Goal: Task Accomplishment & Management: Complete application form

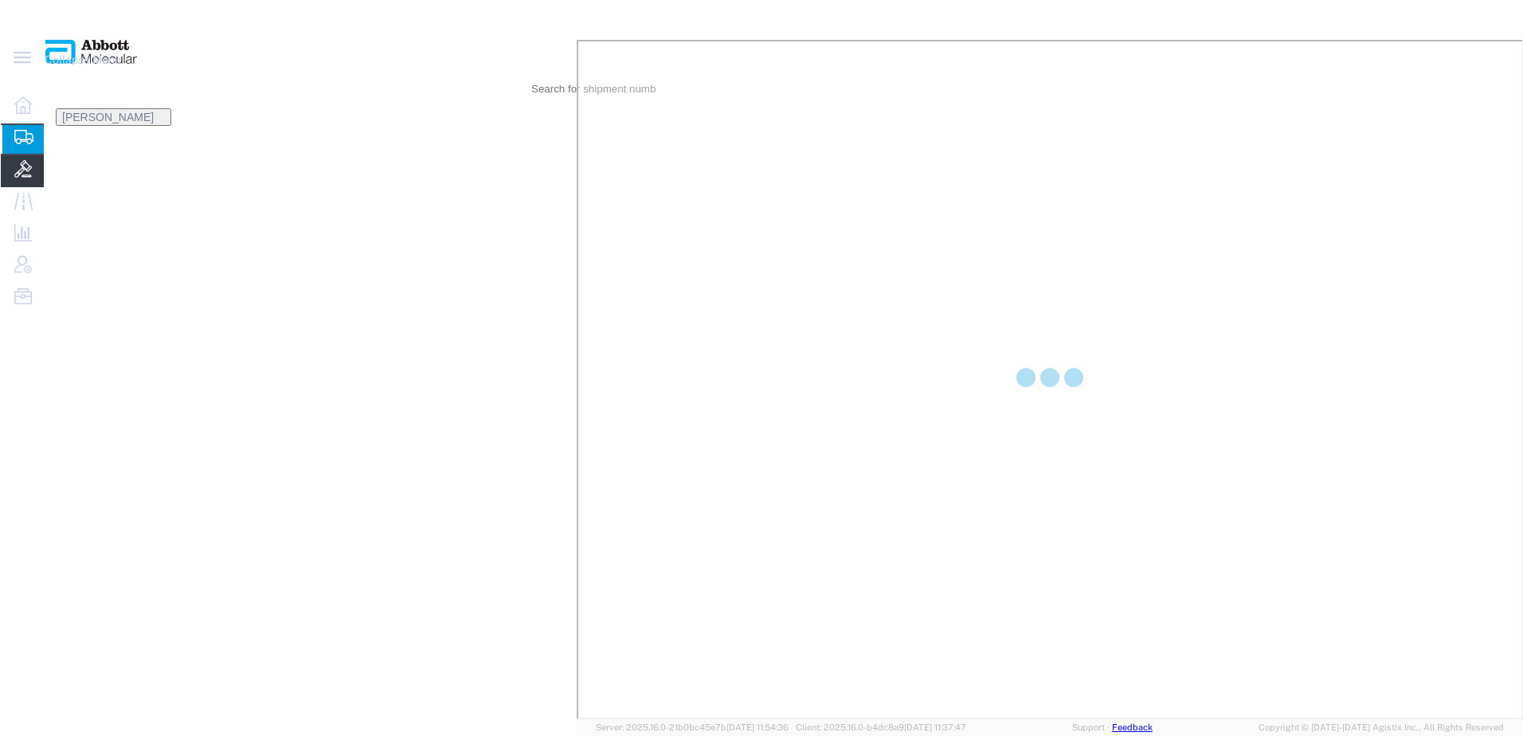
click at [22, 178] on icon at bounding box center [23, 169] width 18 height 18
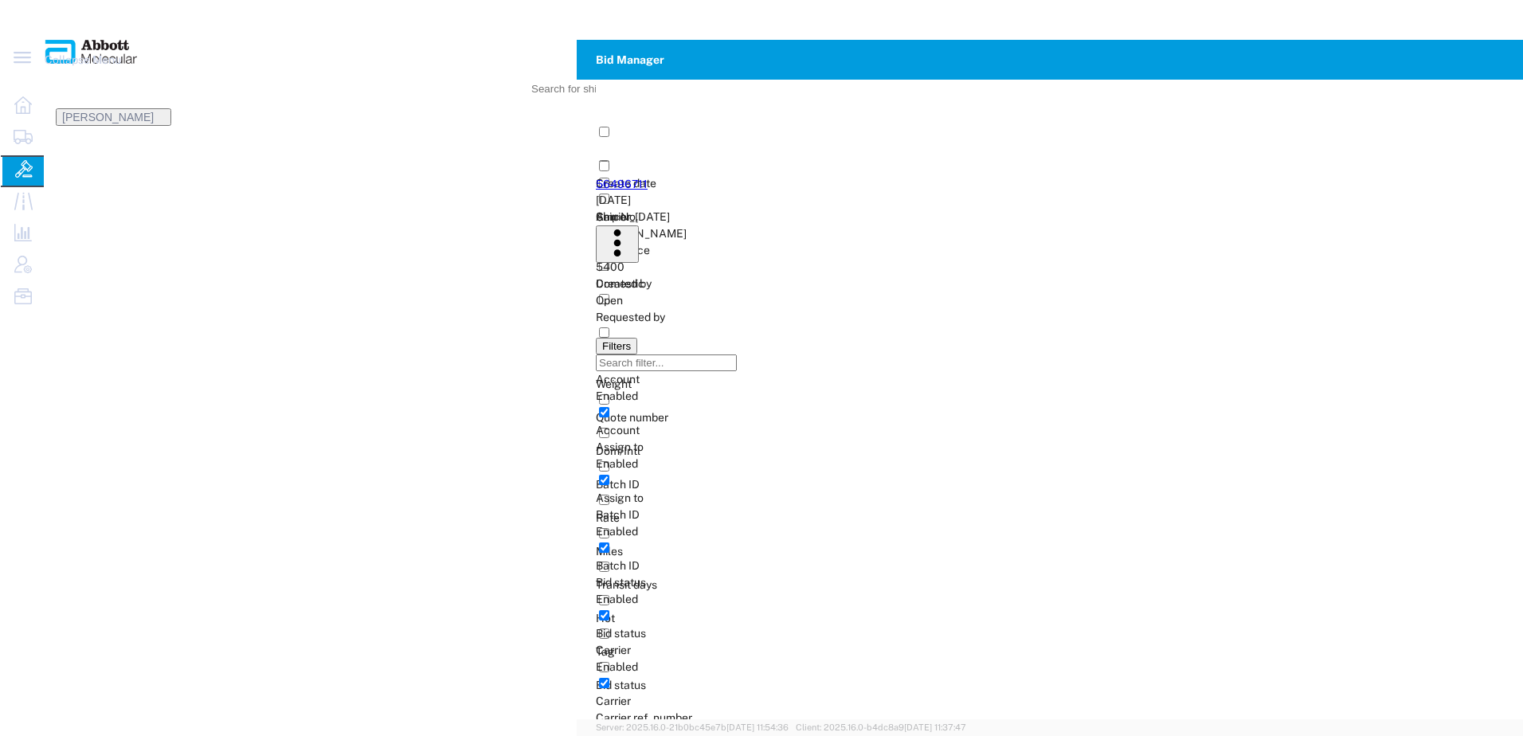
click at [596, 178] on link "56496711" at bounding box center [622, 184] width 52 height 13
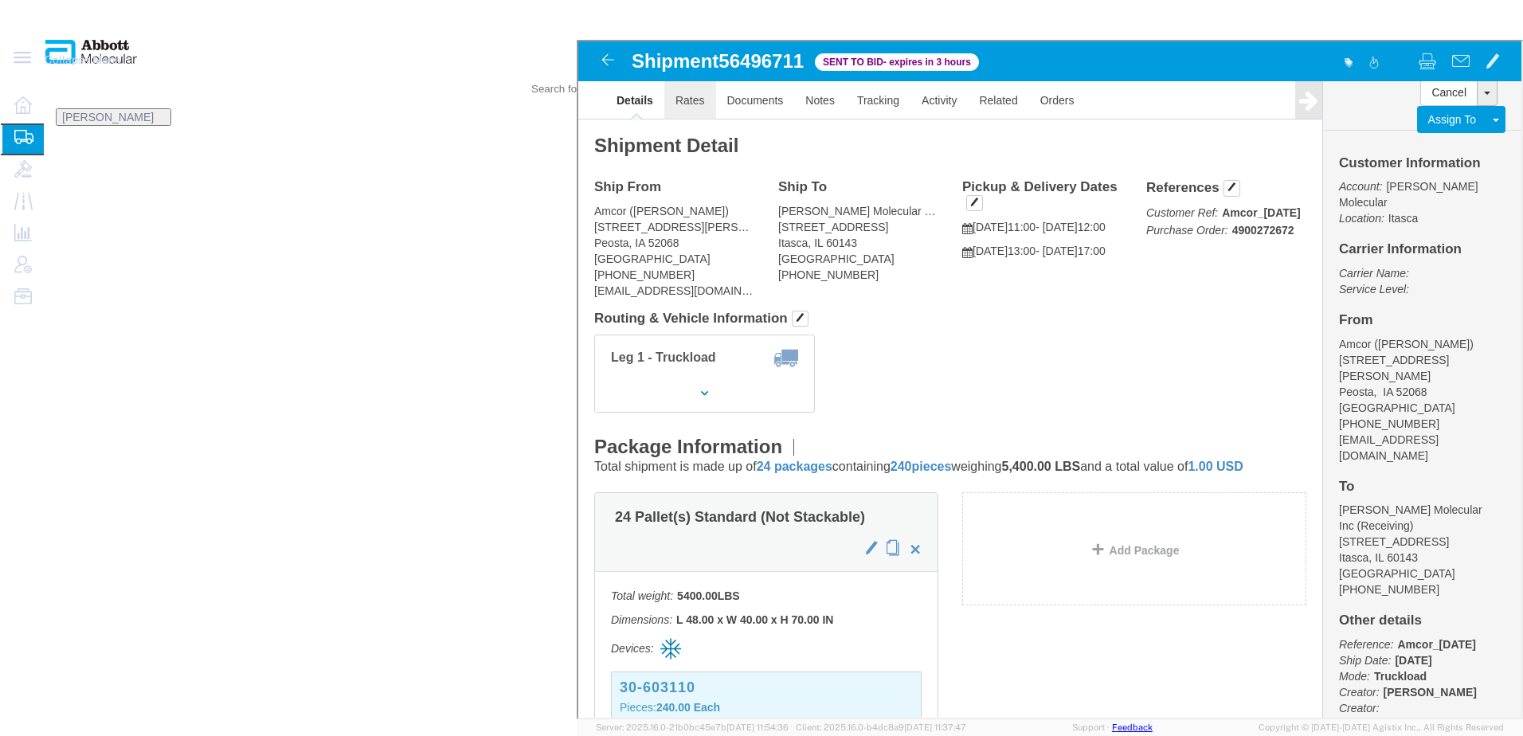
click link "Rates"
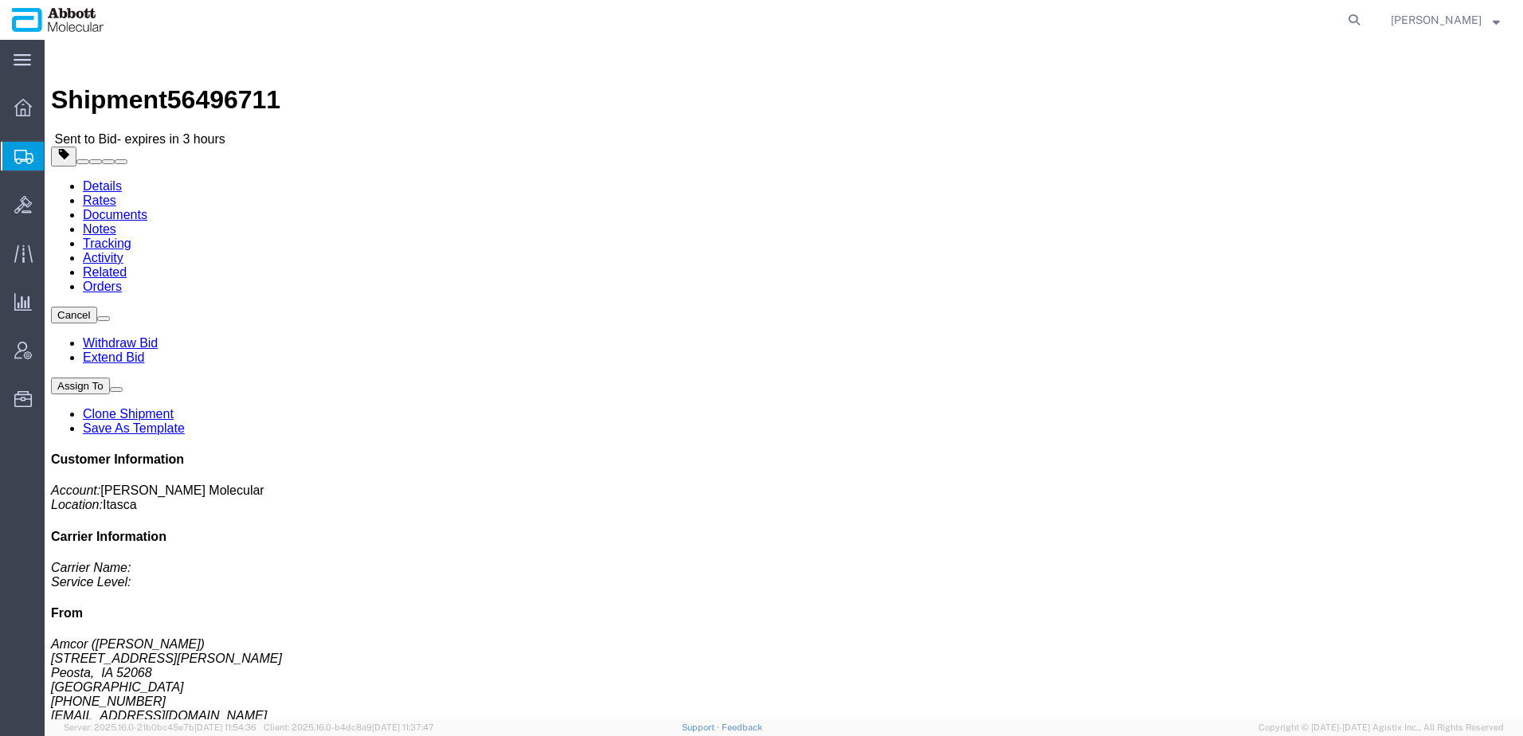
click link "Rates"
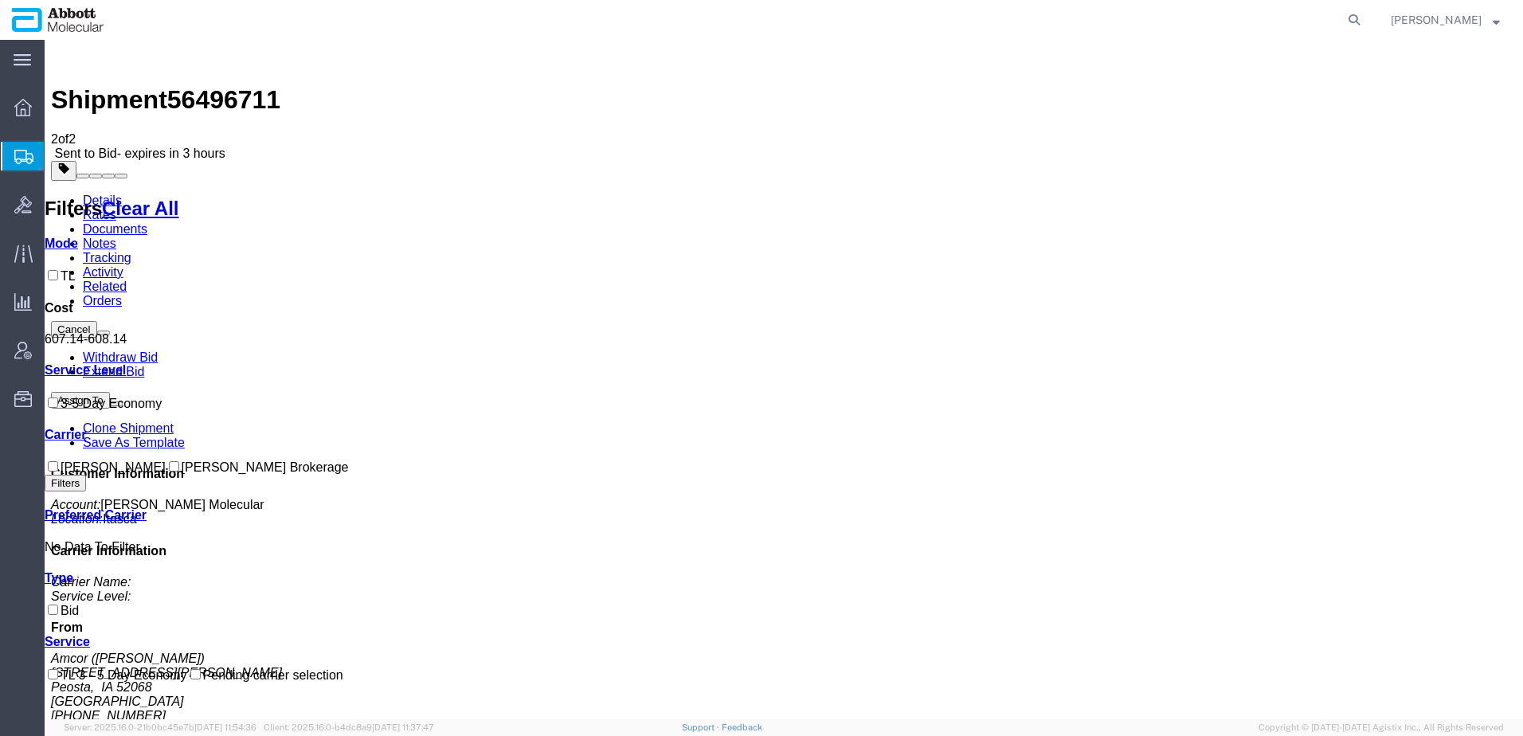
click at [26, 151] on icon at bounding box center [23, 157] width 19 height 14
click at [0, 0] on span "Create Shipment" at bounding box center [0, 0] width 0 height 0
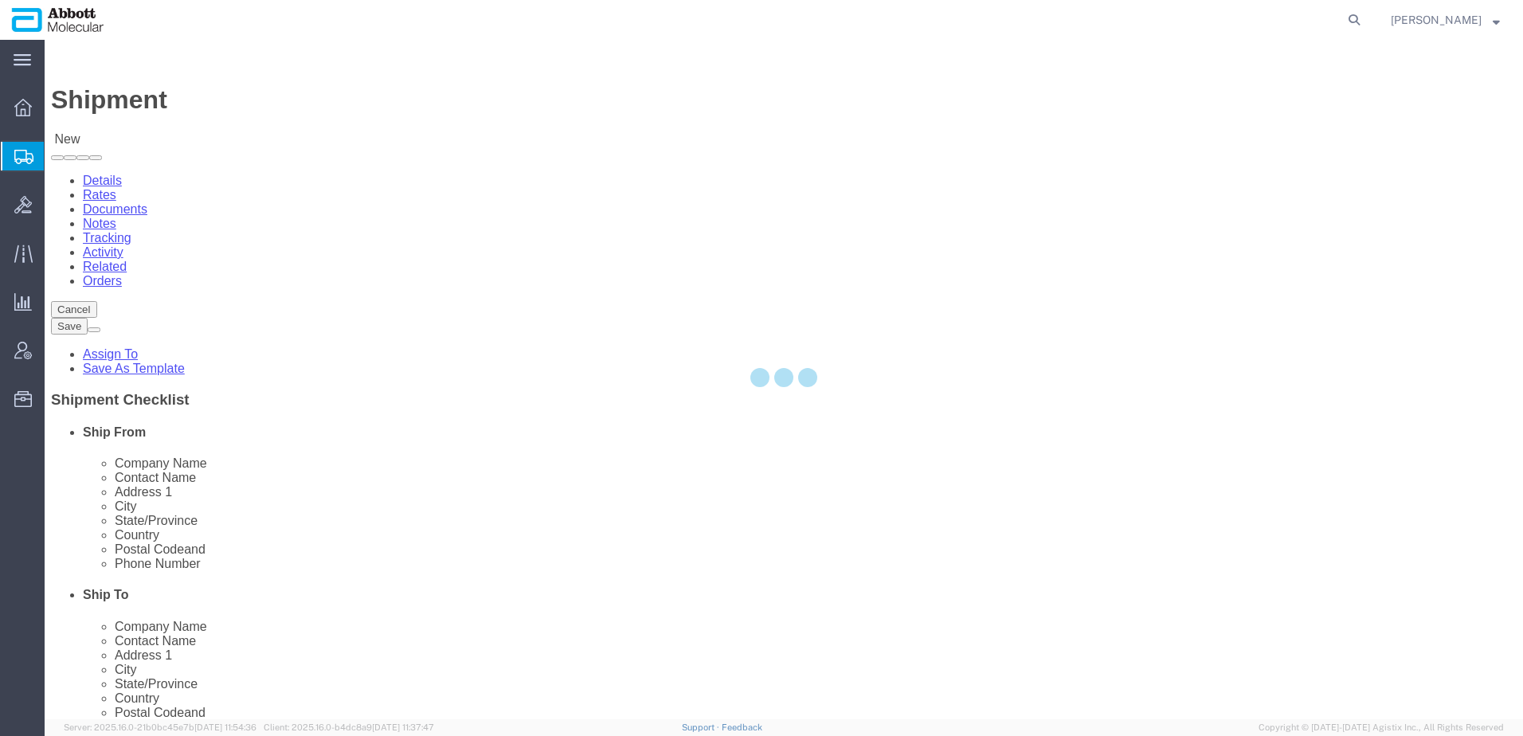
click at [88, 185] on div at bounding box center [784, 379] width 1478 height 679
select select
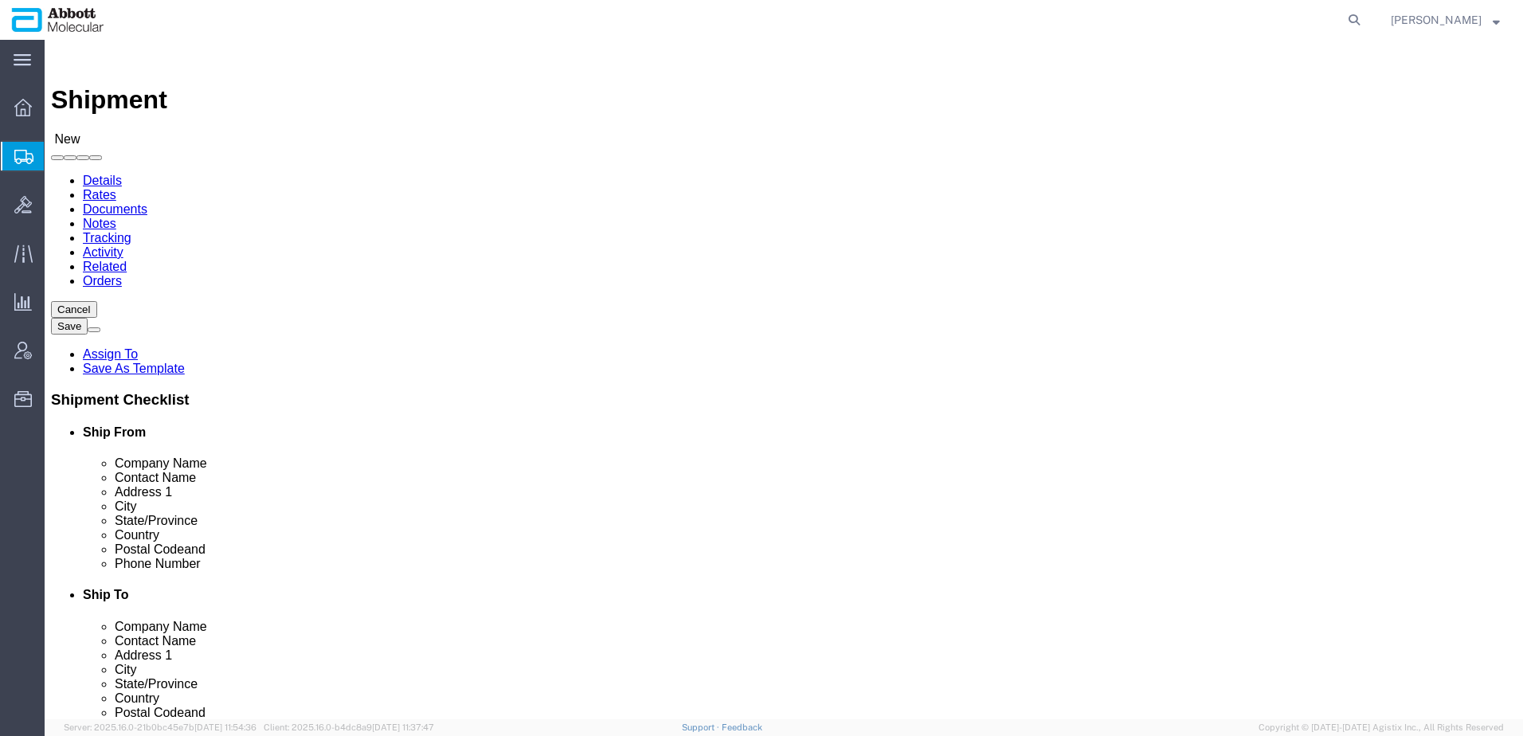
click at [0, 0] on span "Shipment Manager" at bounding box center [0, 0] width 0 height 0
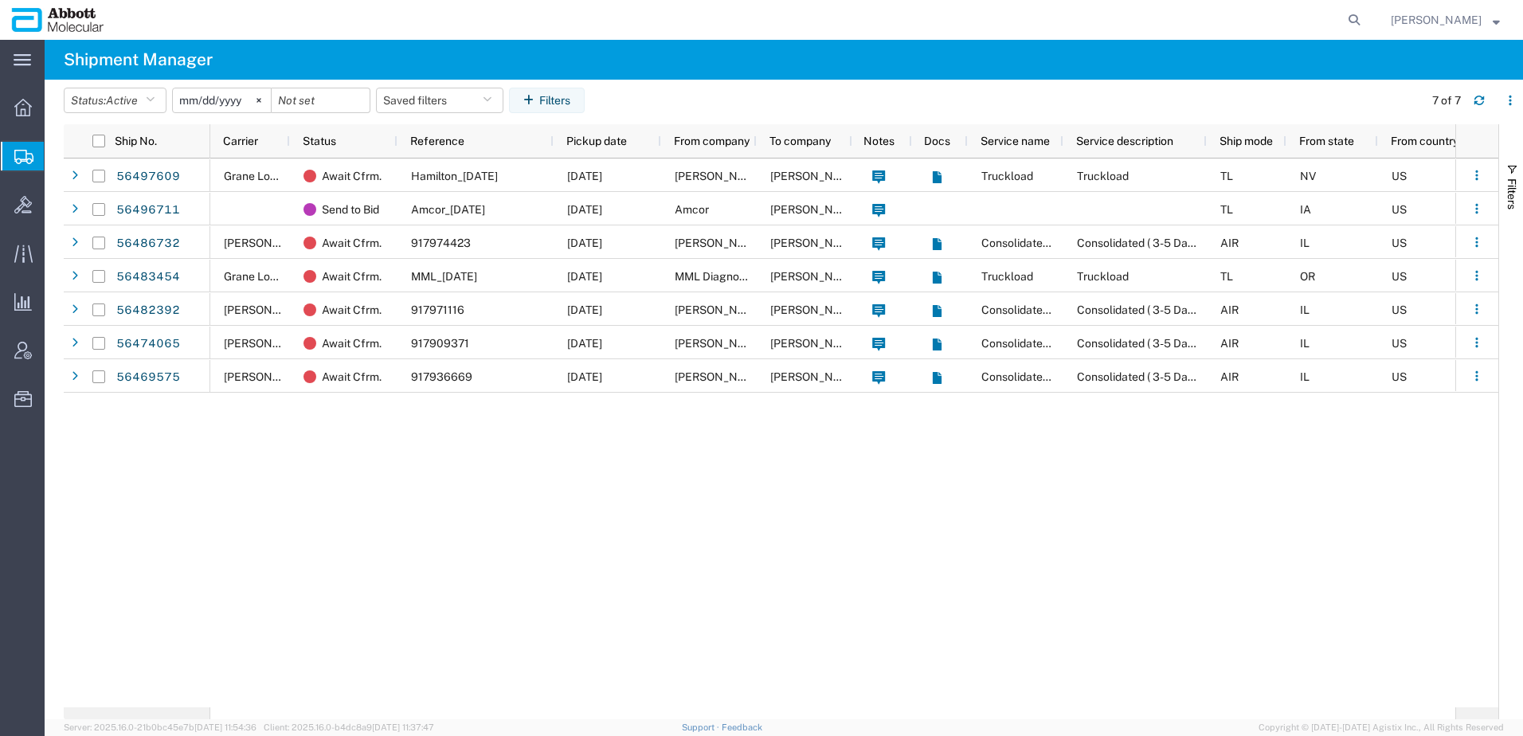
click at [211, 101] on input "[DATE]" at bounding box center [222, 100] width 98 height 24
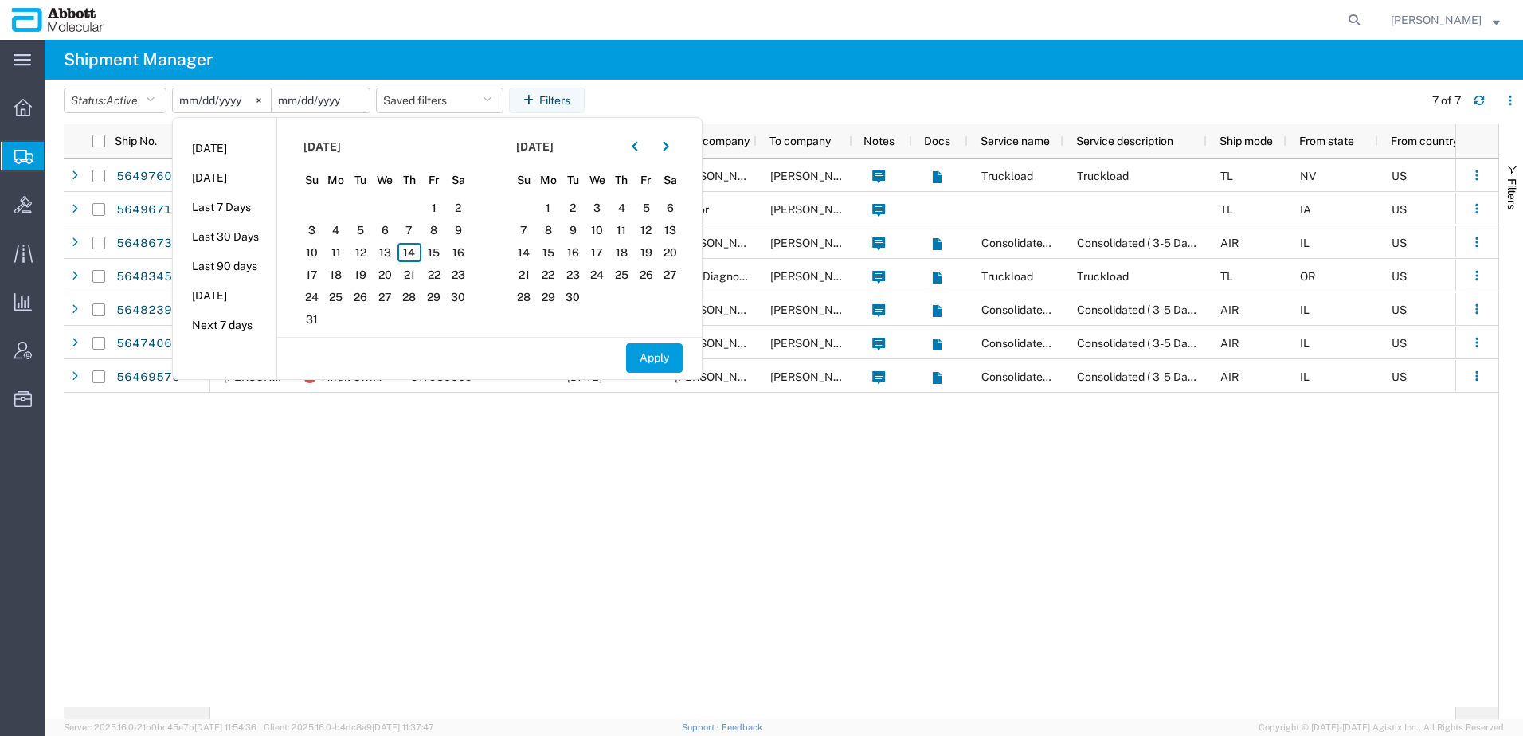
click at [326, 98] on input "date" at bounding box center [321, 100] width 98 height 24
click at [419, 254] on span "14" at bounding box center [409, 252] width 25 height 19
click at [659, 358] on button "Apply" at bounding box center [654, 357] width 57 height 29
type input "[DATE]"
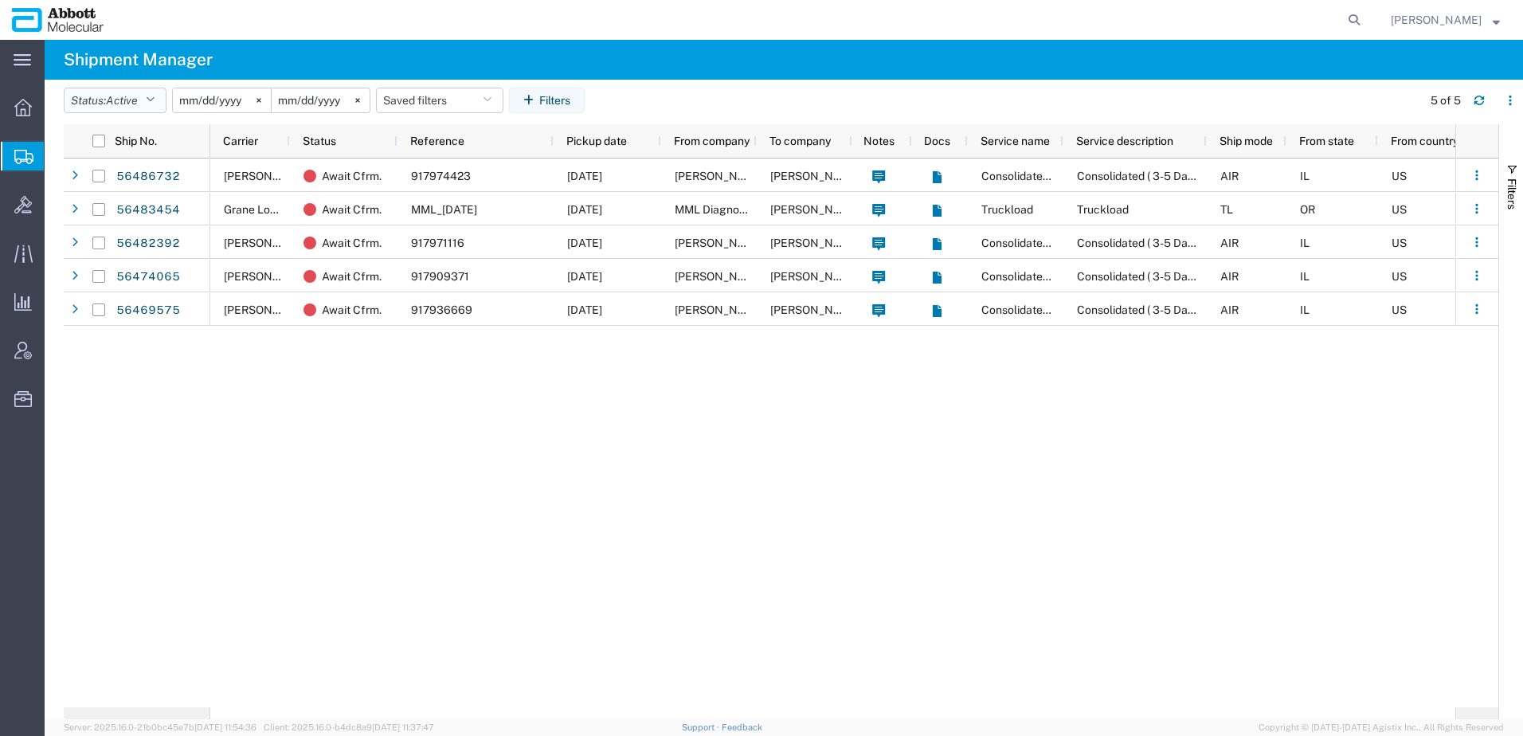
click at [123, 94] on span "Active" at bounding box center [122, 100] width 32 height 13
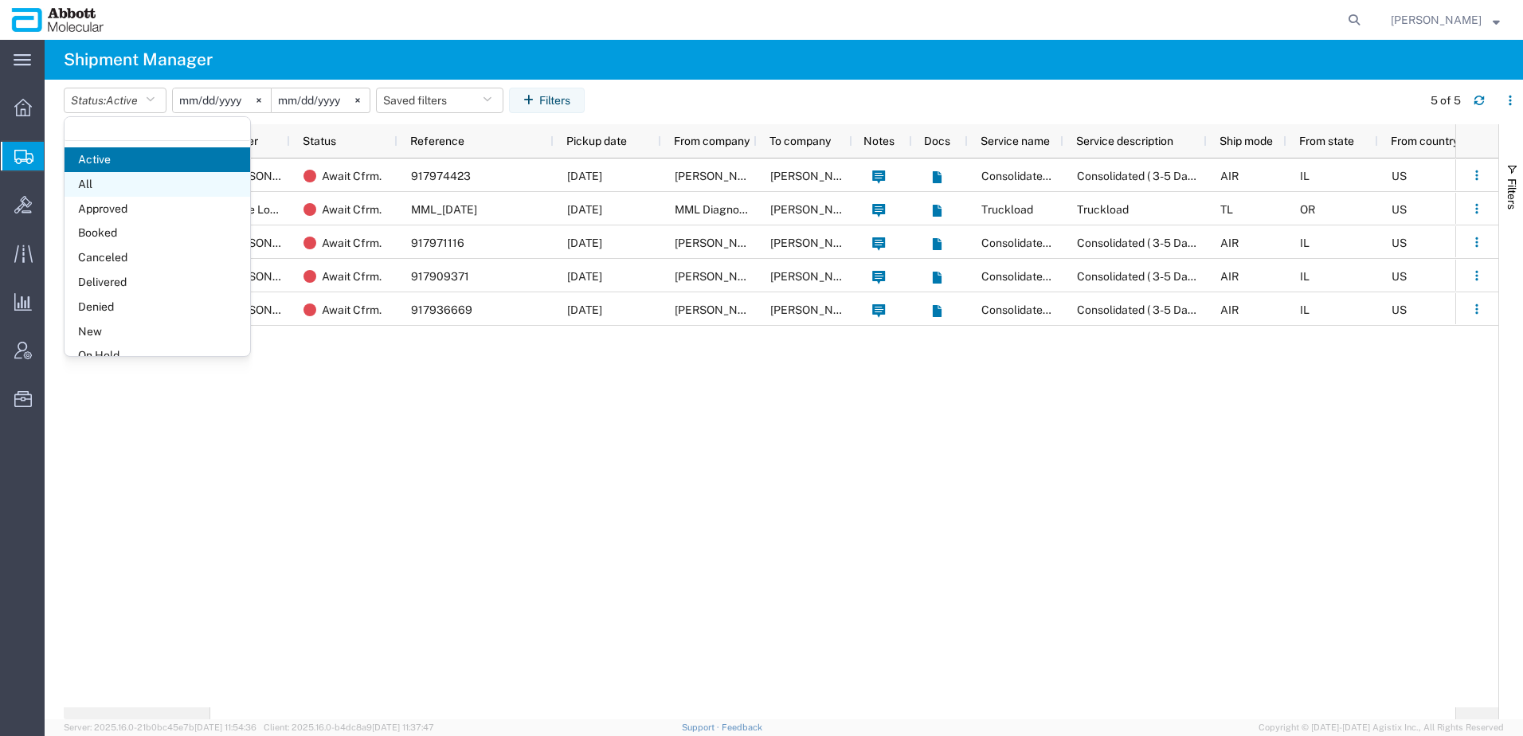
click at [110, 194] on span "All" at bounding box center [158, 184] width 186 height 25
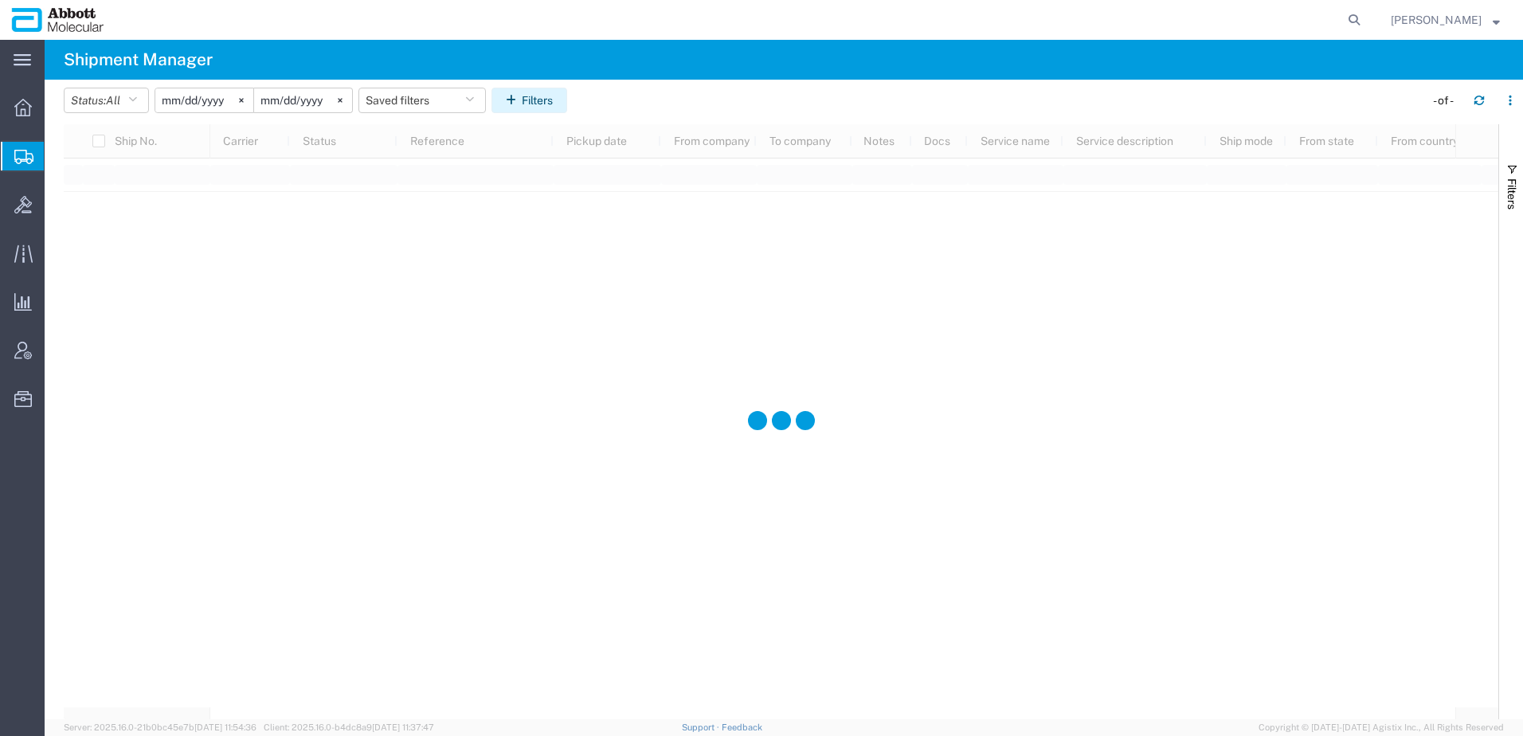
click at [538, 107] on button "Filters" at bounding box center [529, 100] width 76 height 25
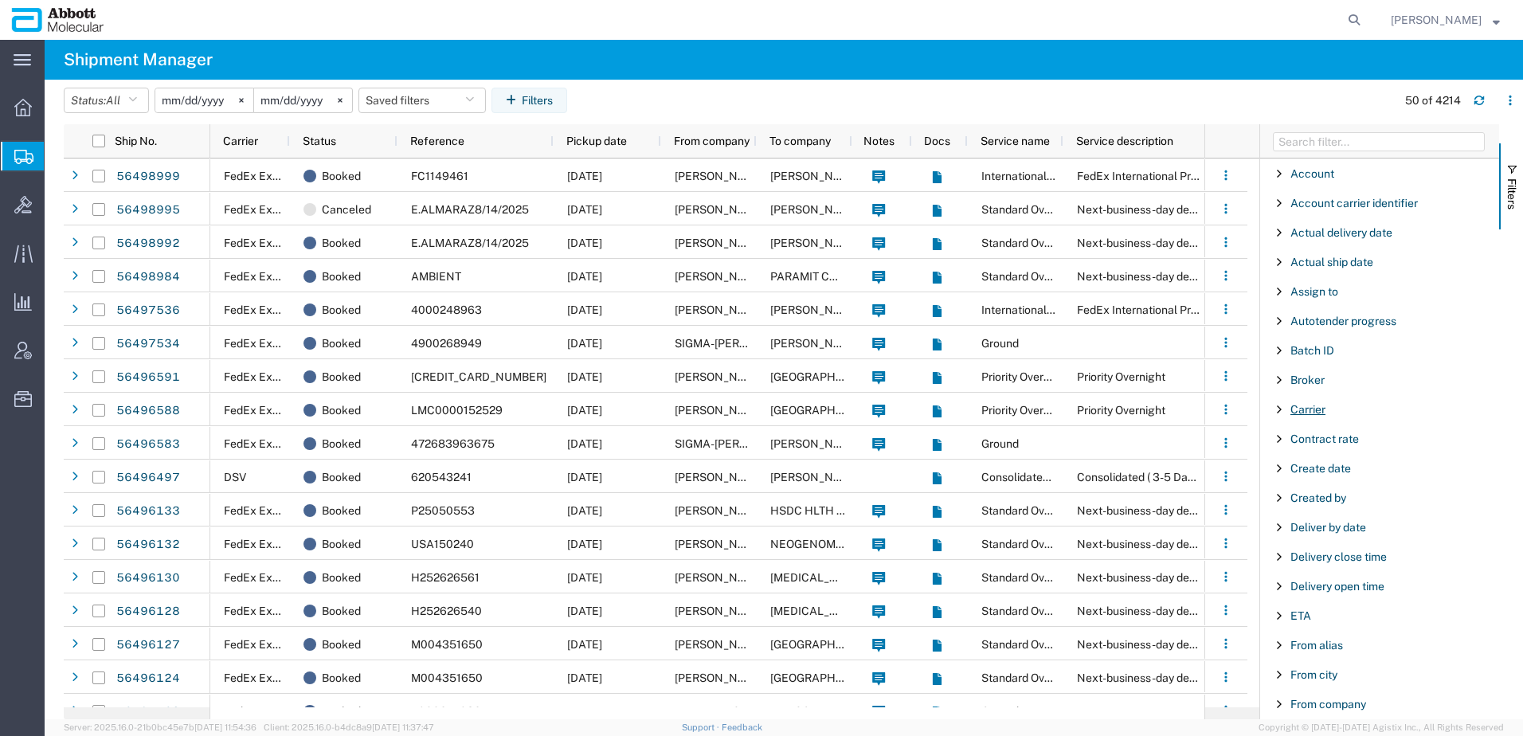
click at [1311, 413] on span "Carrier" at bounding box center [1307, 409] width 35 height 13
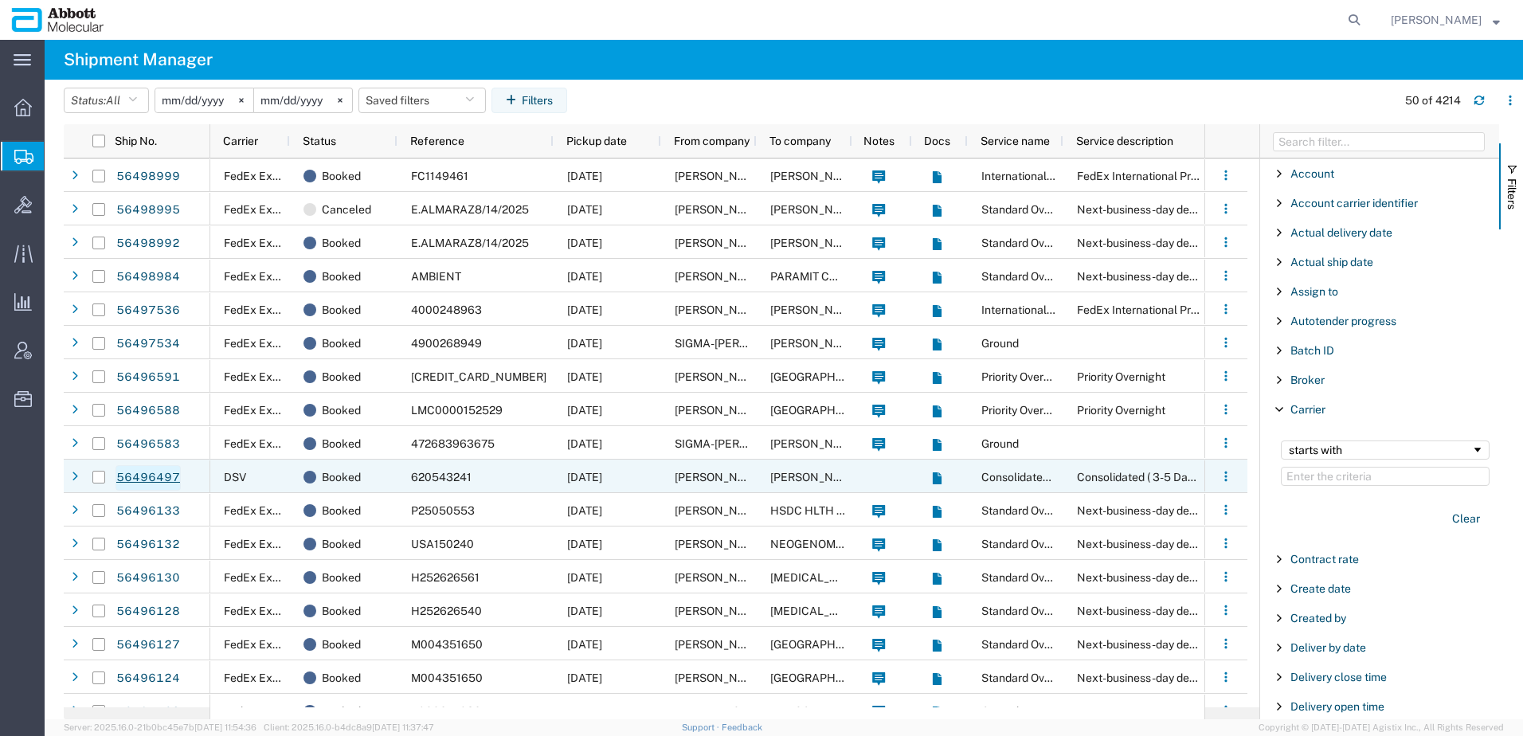
click at [156, 478] on link "56496497" at bounding box center [147, 477] width 65 height 25
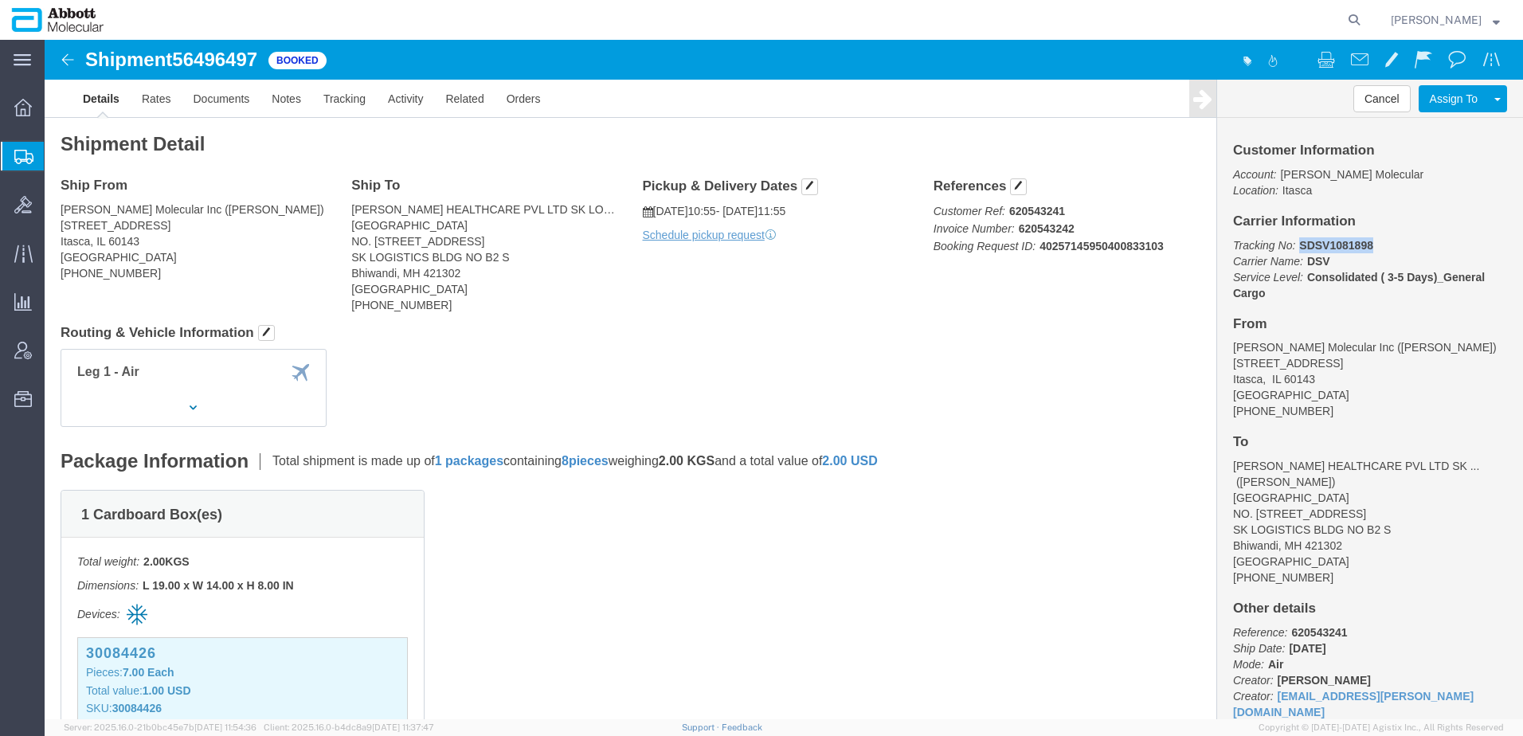
drag, startPoint x: 1327, startPoint y: 202, endPoint x: 1248, endPoint y: 213, distance: 79.5
click p "Tracking No: SDSV1081898 Carrier Name: DSV DSV Service Level: Consolidated ( 3-…"
click div "Ship From [PERSON_NAME] Molecular Inc ([PERSON_NAME]) [STREET_ADDRESS] [PHONE_N…"
drag, startPoint x: 1117, startPoint y: 206, endPoint x: 1005, endPoint y: 210, distance: 112.4
click p "Customer Ref: 620543241 Invoice Number: 620543242 Booking Request ID: 402571459…"
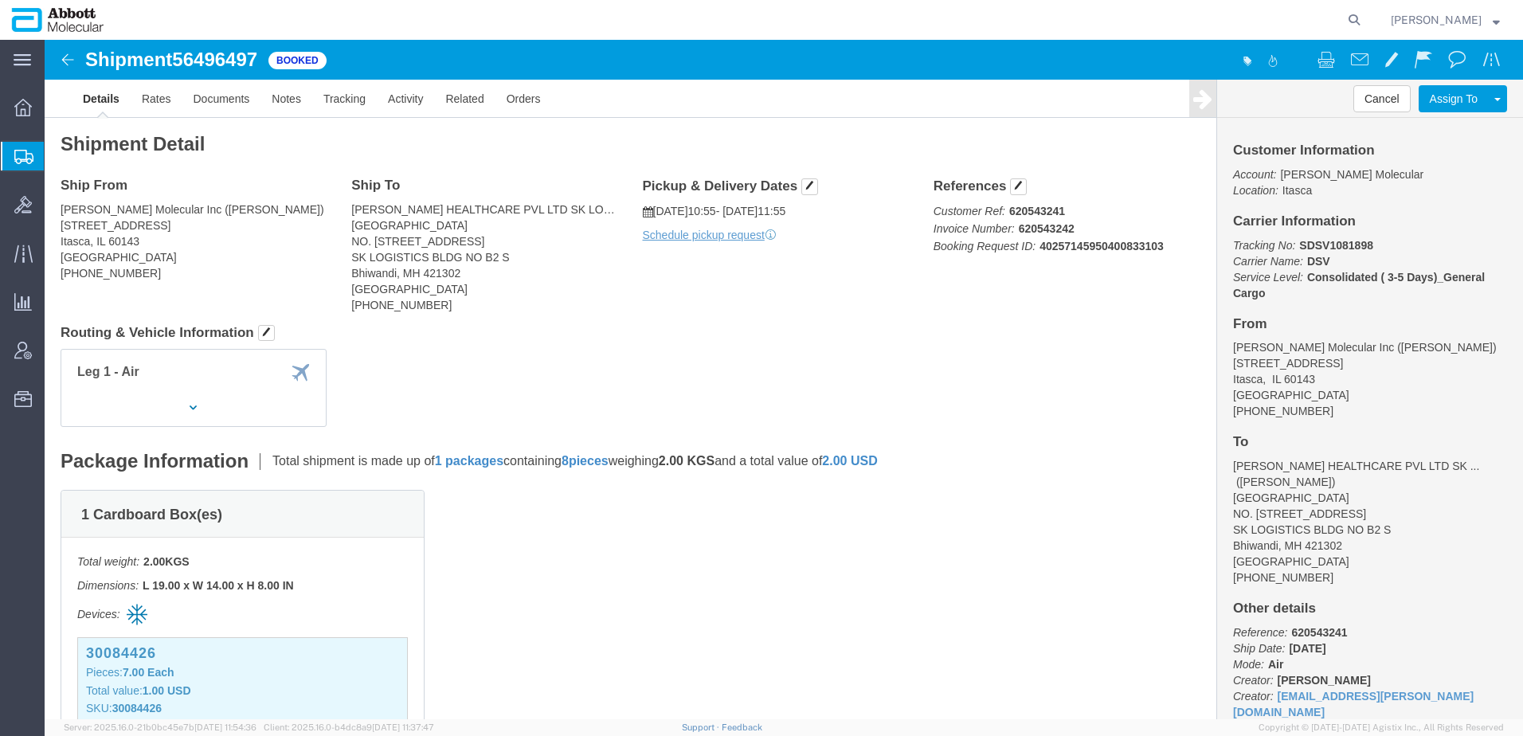
drag, startPoint x: 996, startPoint y: 216, endPoint x: 940, endPoint y: 252, distance: 67.0
click div "Ship From [PERSON_NAME] Molecular Inc ([PERSON_NAME]) [STREET_ADDRESS] [PHONE_N…"
drag, startPoint x: 1140, startPoint y: 209, endPoint x: 1023, endPoint y: 208, distance: 117.1
click p "Customer Ref: 620543241 Invoice Number: 620543242 Booking Request ID: 402571459…"
drag, startPoint x: 1292, startPoint y: 205, endPoint x: 1265, endPoint y: 209, distance: 27.3
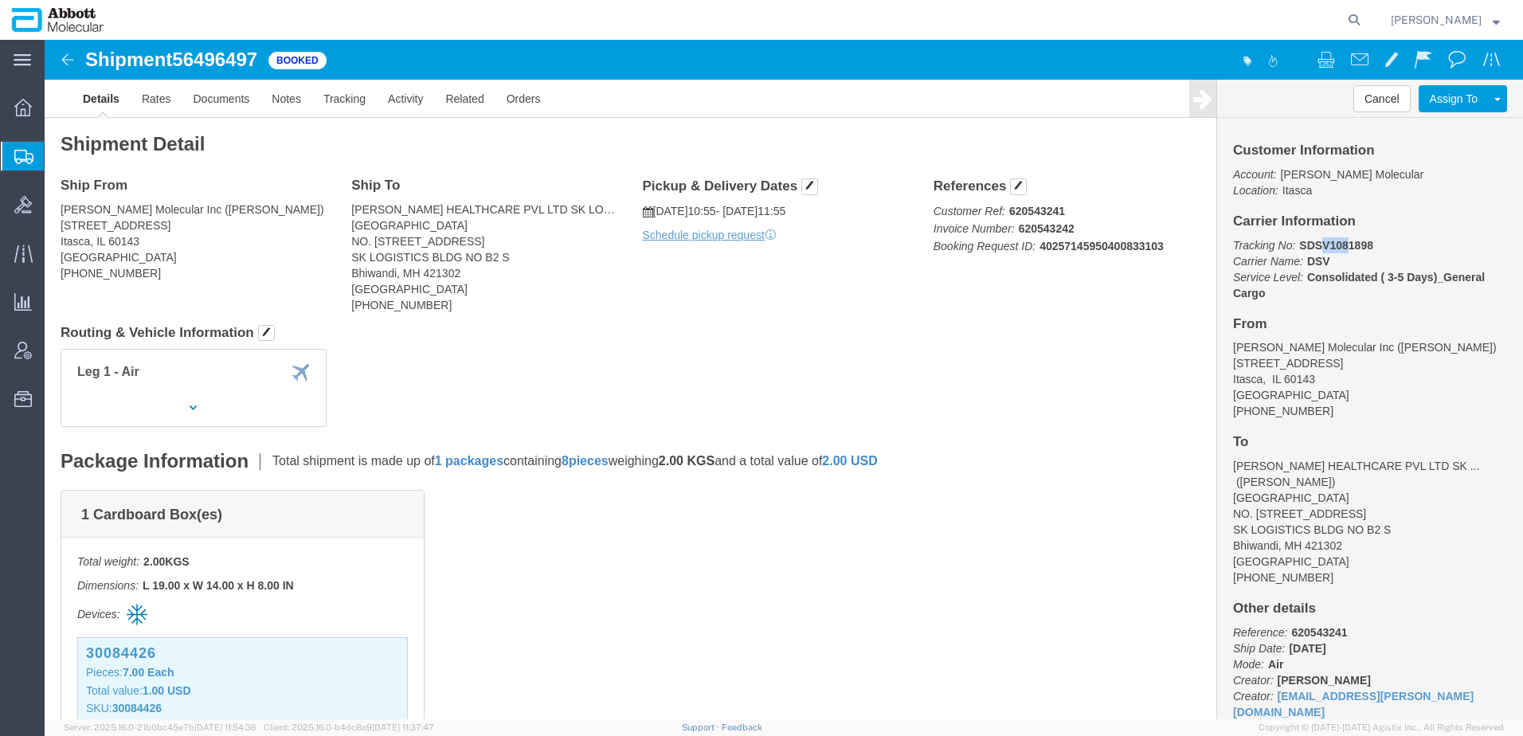
click b "SDSV1081898"
click span "button"
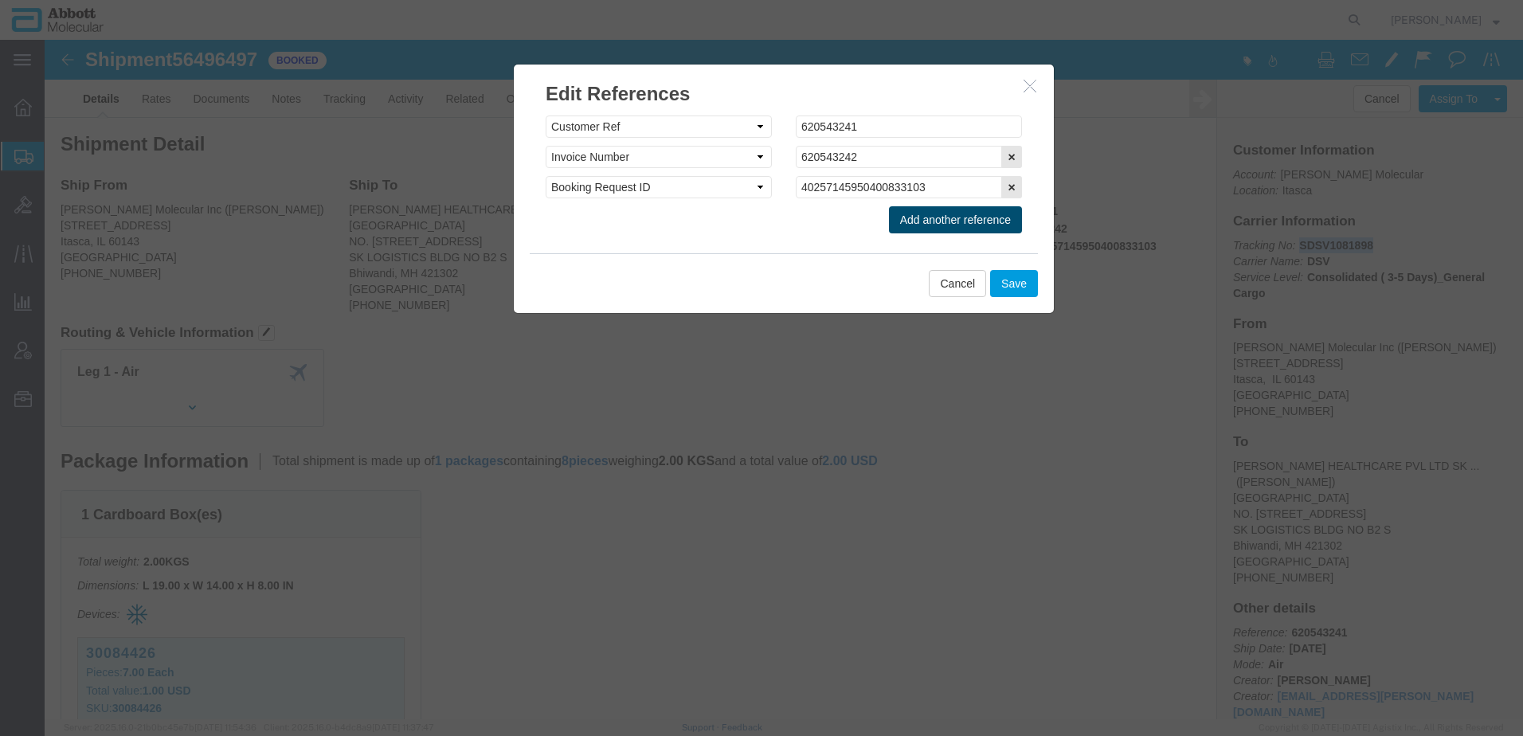
click button "Add another reference"
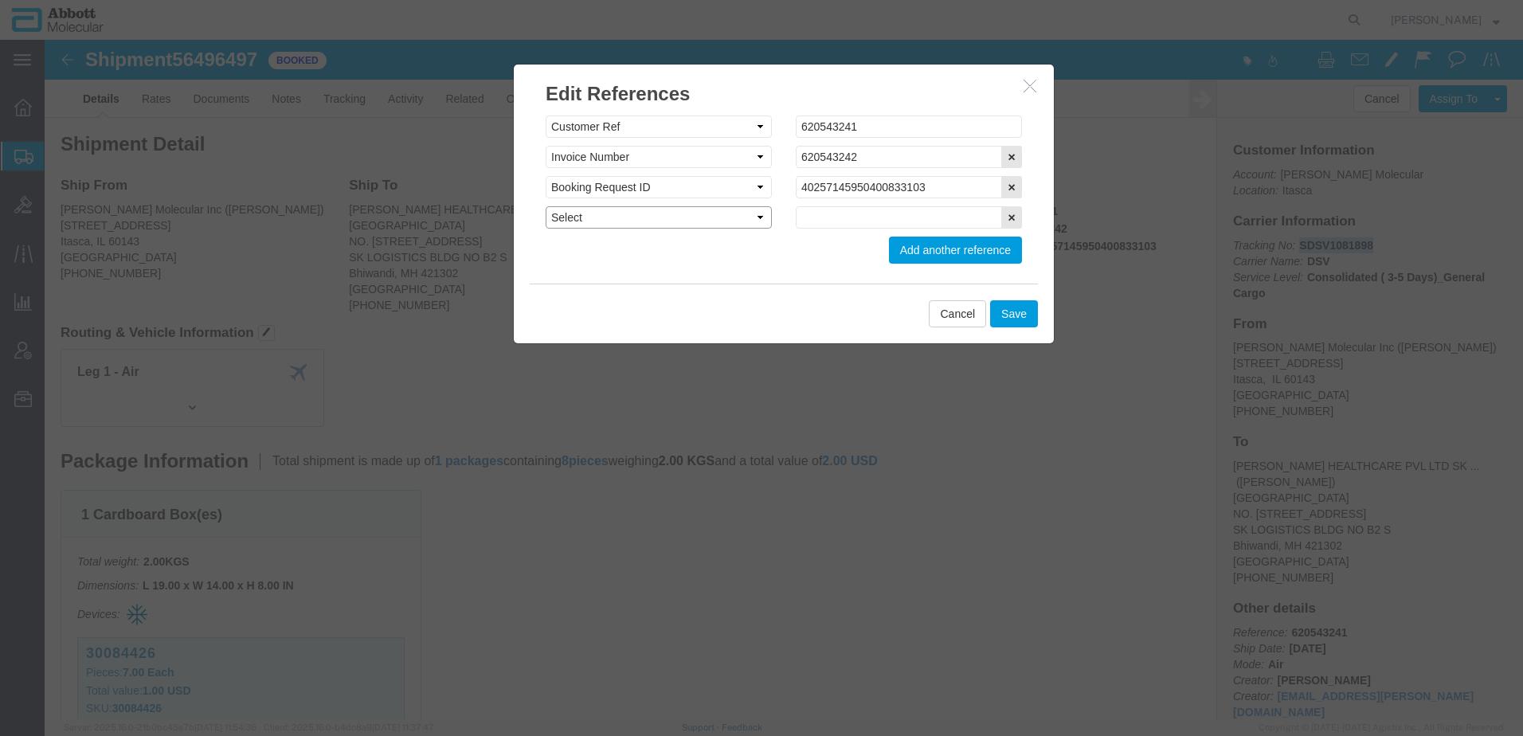
drag, startPoint x: 594, startPoint y: 181, endPoint x: 593, endPoint y: 190, distance: 8.9
click select "Select Account Type Activity ID Airline Appointment Number ASN Batch Request # …"
select select "HAWB"
click select "Select Account Type Activity ID Airline Appointment Number ASN Batch Request # …"
click input "text"
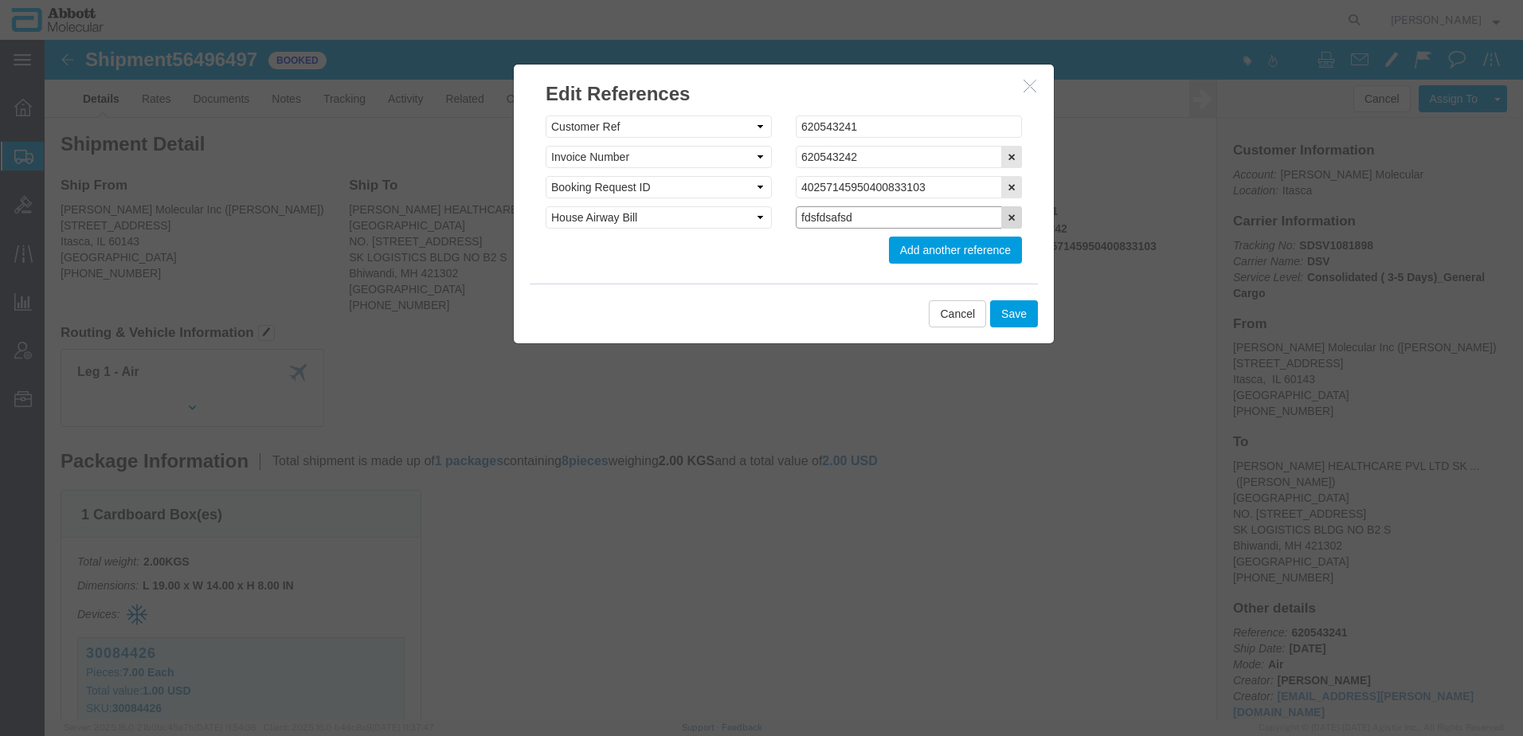
type input "fdsfdsafsd"
click icon "button"
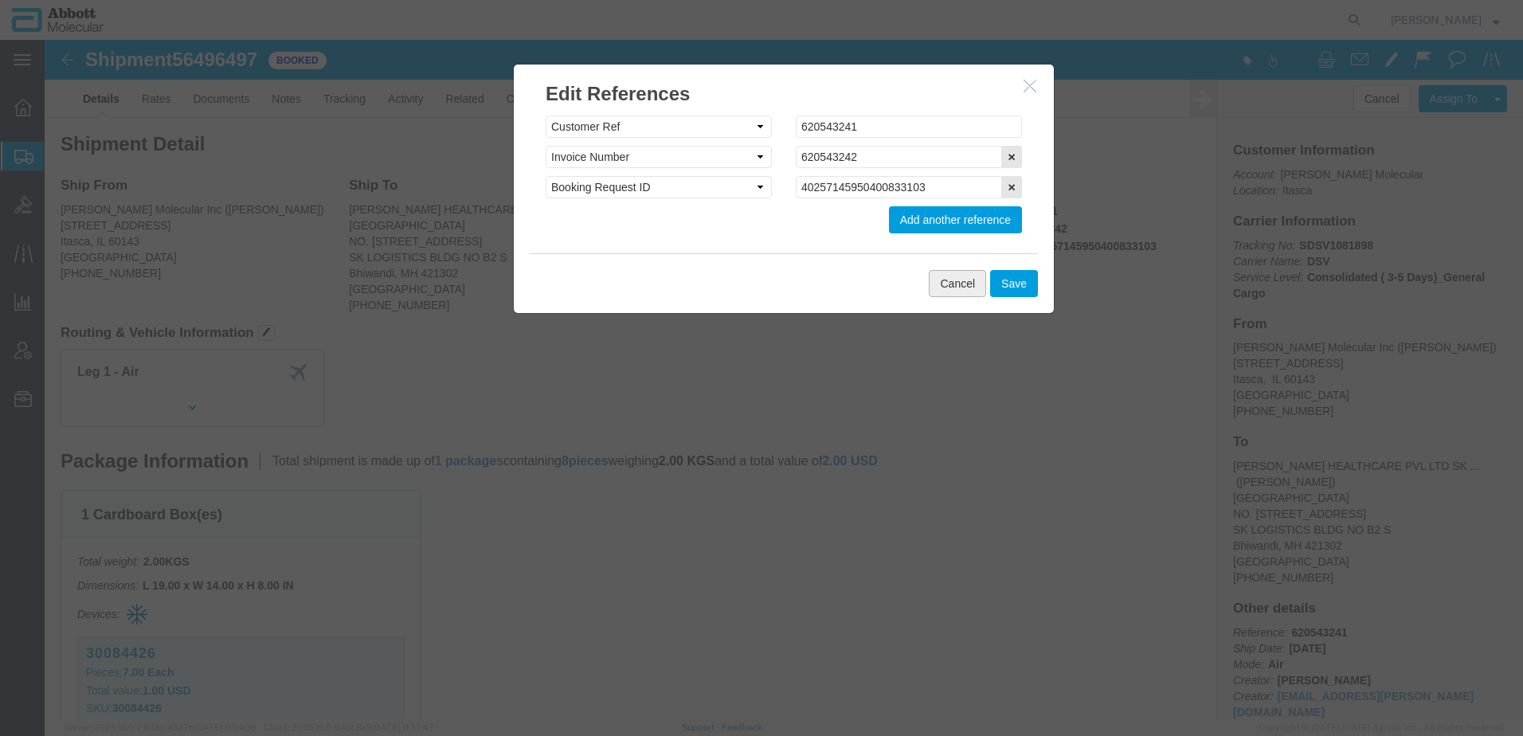
click button "Cancel"
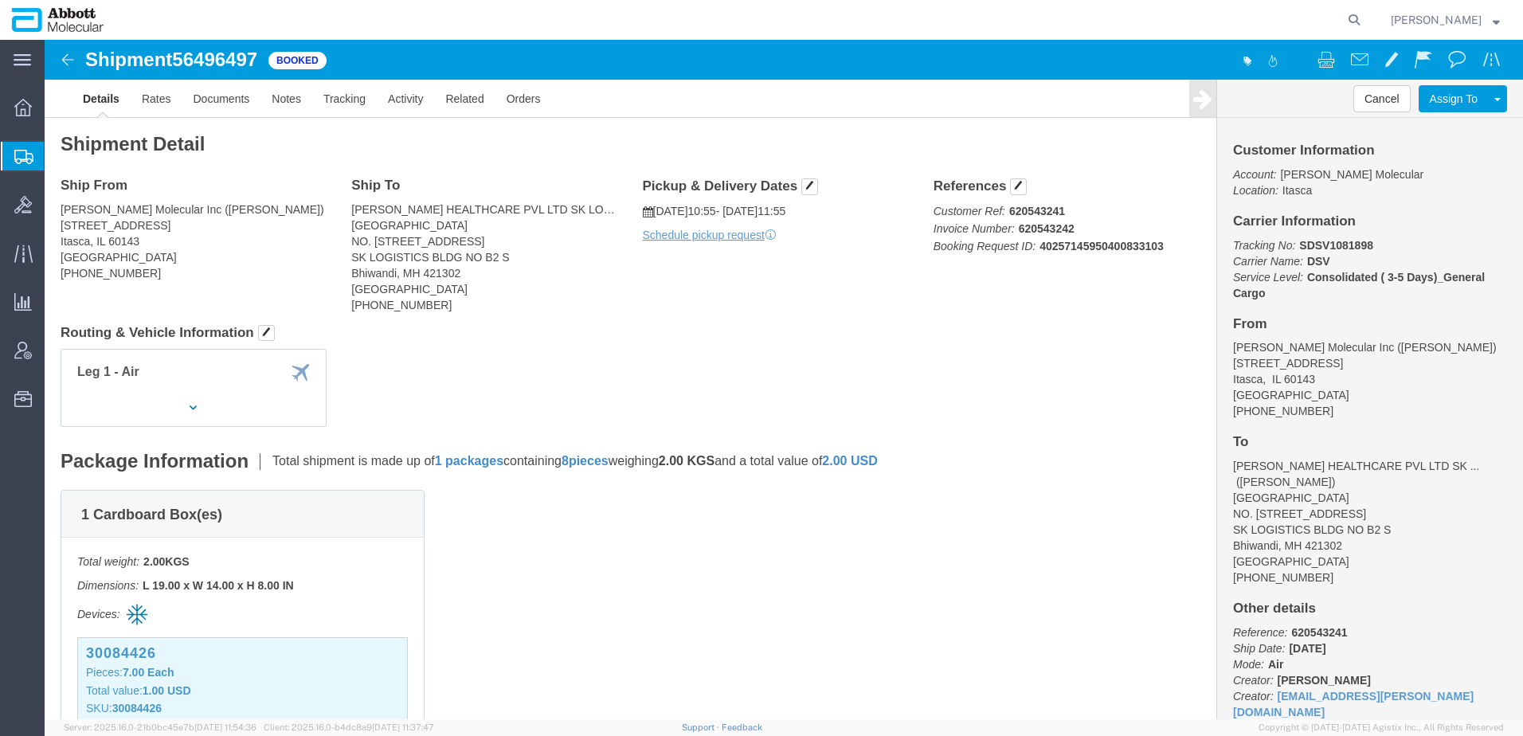
click div "Ship From [PERSON_NAME] Molecular Inc ([PERSON_NAME]) [STREET_ADDRESS] [PHONE_N…"
drag, startPoint x: 1319, startPoint y: 206, endPoint x: 1247, endPoint y: 205, distance: 71.7
click p "Tracking No: SDSV1081898 Carrier Name: DSV DSV Service Level: Consolidated ( 3-…"
click b "40257145950400833103"
drag, startPoint x: 1059, startPoint y: 206, endPoint x: 1122, endPoint y: 202, distance: 63.8
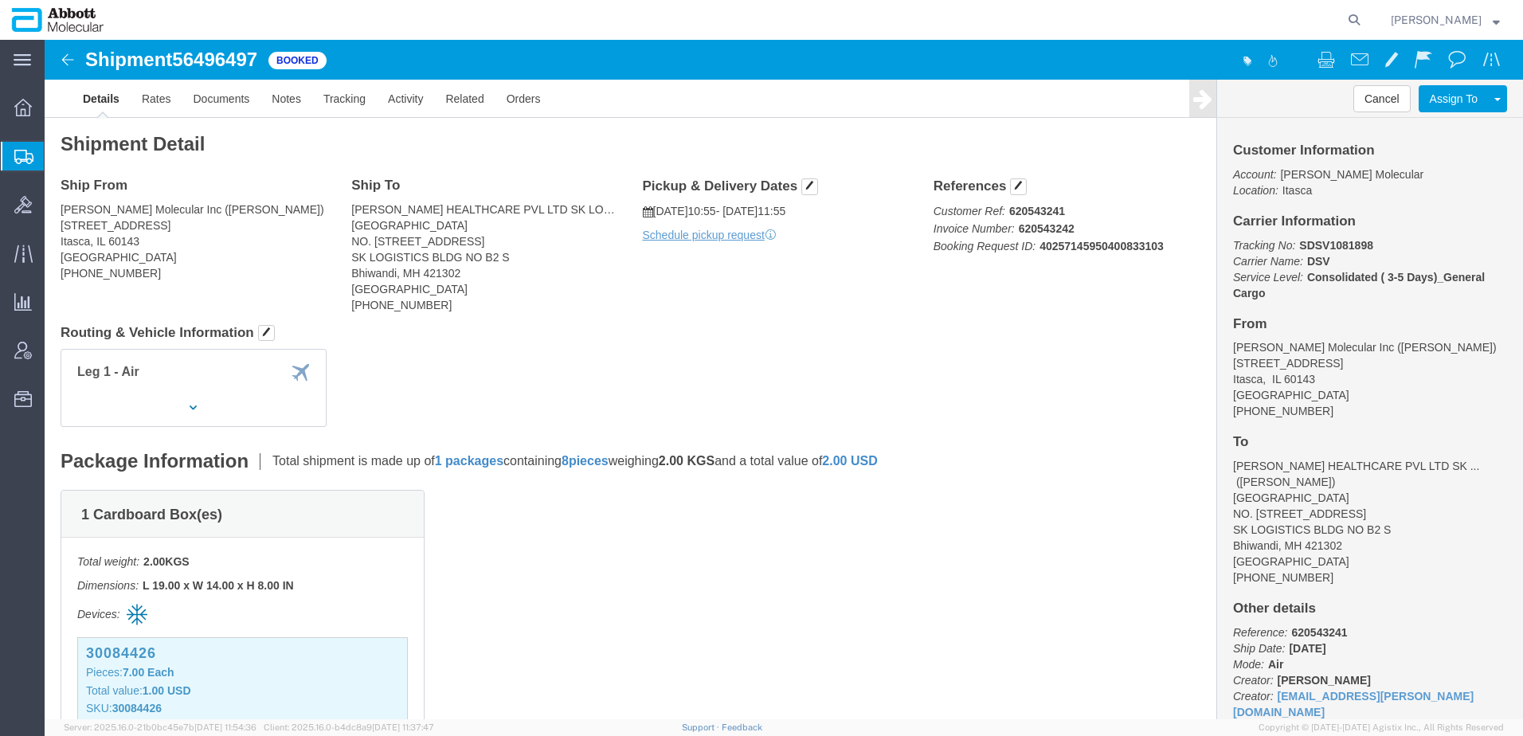
click p "Customer Ref: 620543241 Invoice Number: 620543242 Booking Request ID: 402571459…"
click at [0, 0] on span "Create Shipment" at bounding box center [0, 0] width 0 height 0
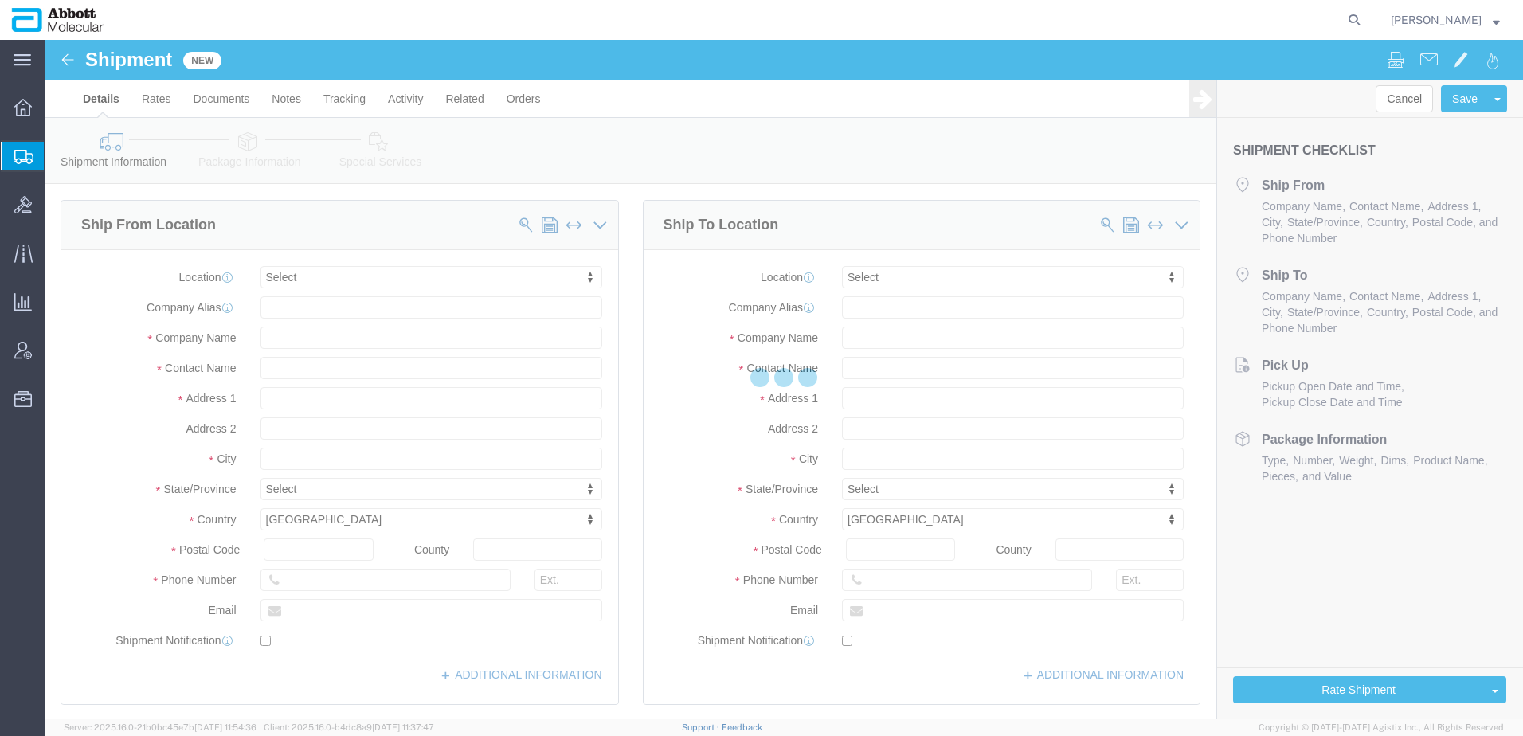
select select
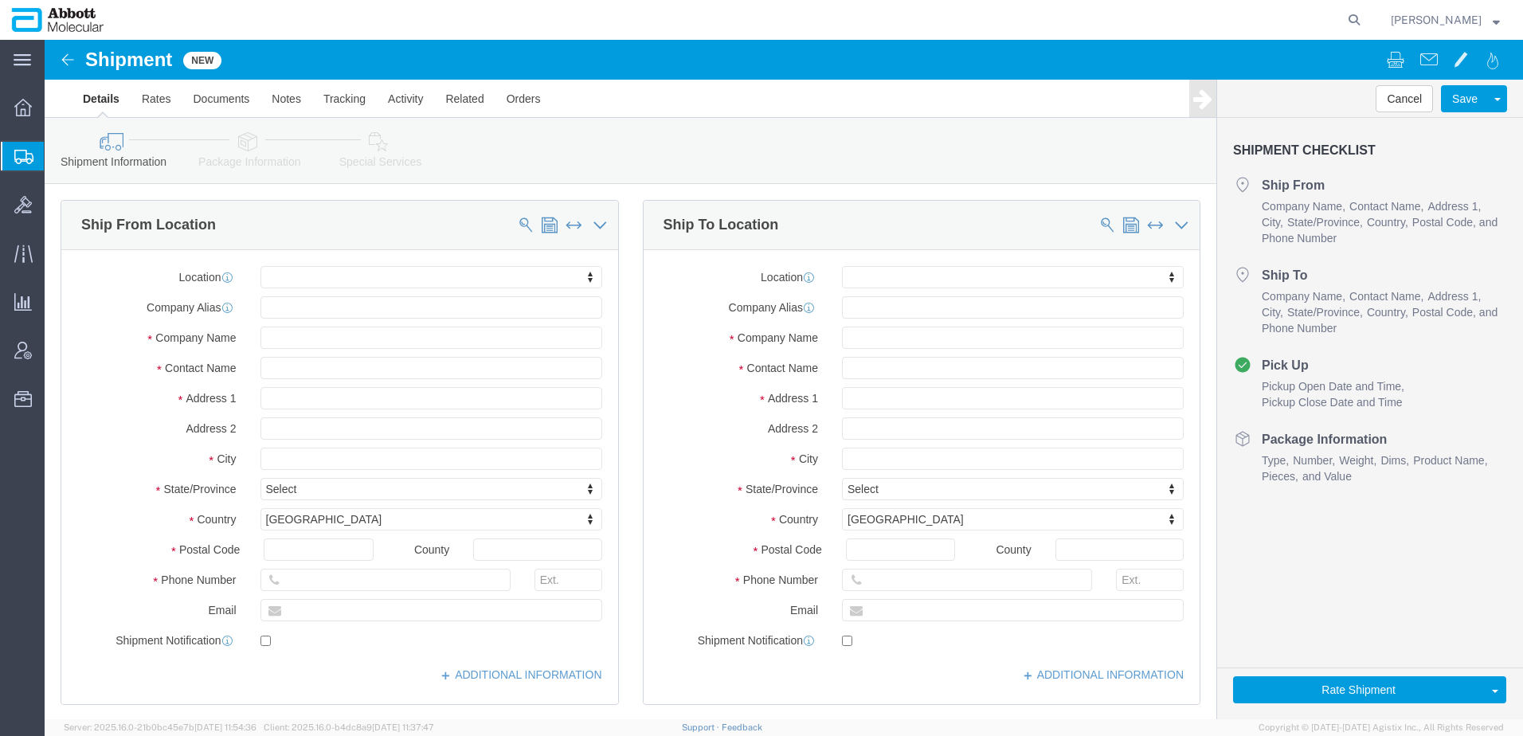
click at [0, 0] on span "Create from Template" at bounding box center [0, 0] width 0 height 0
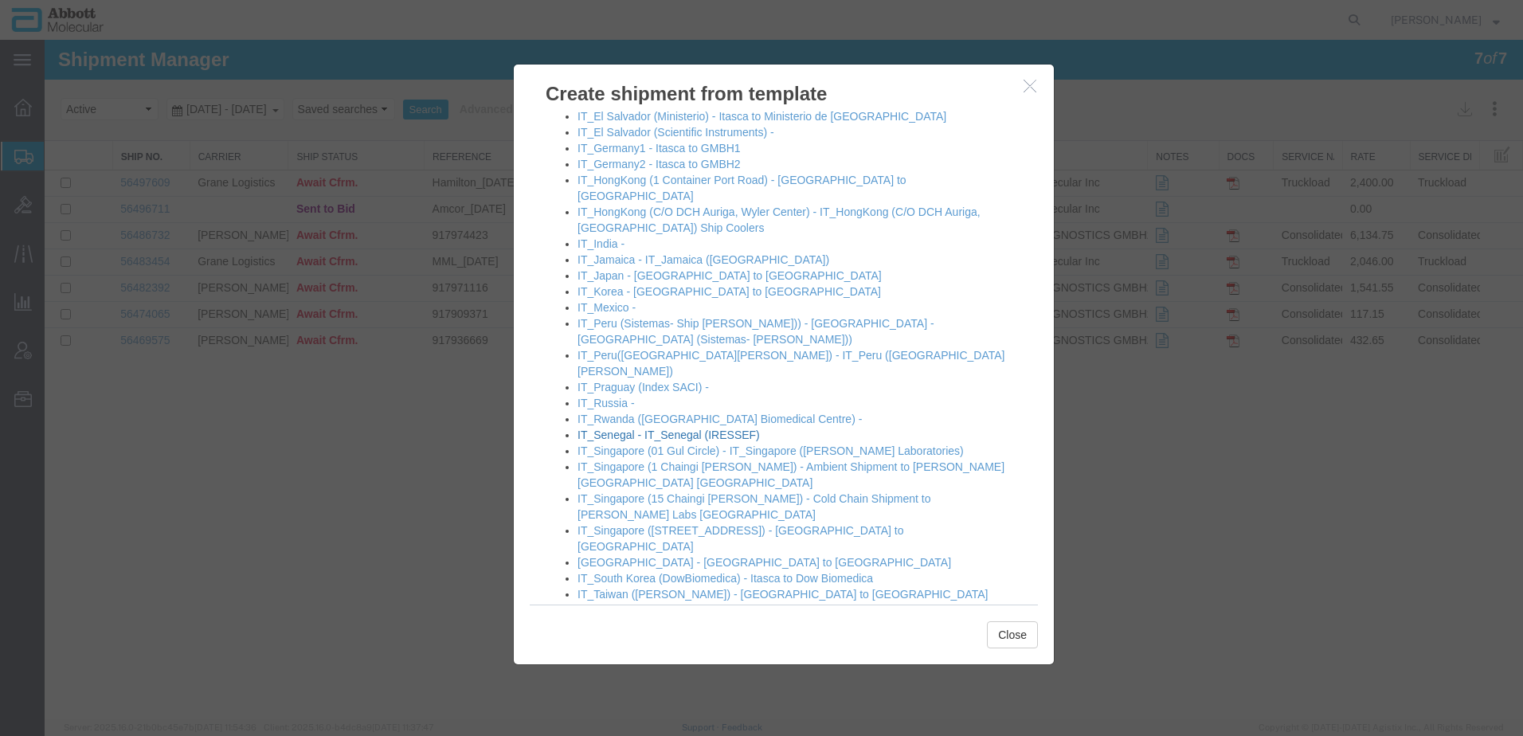
scroll to position [1035, 0]
click at [637, 555] on link "[GEOGRAPHIC_DATA] - [GEOGRAPHIC_DATA] to [GEOGRAPHIC_DATA]" at bounding box center [764, 561] width 374 height 13
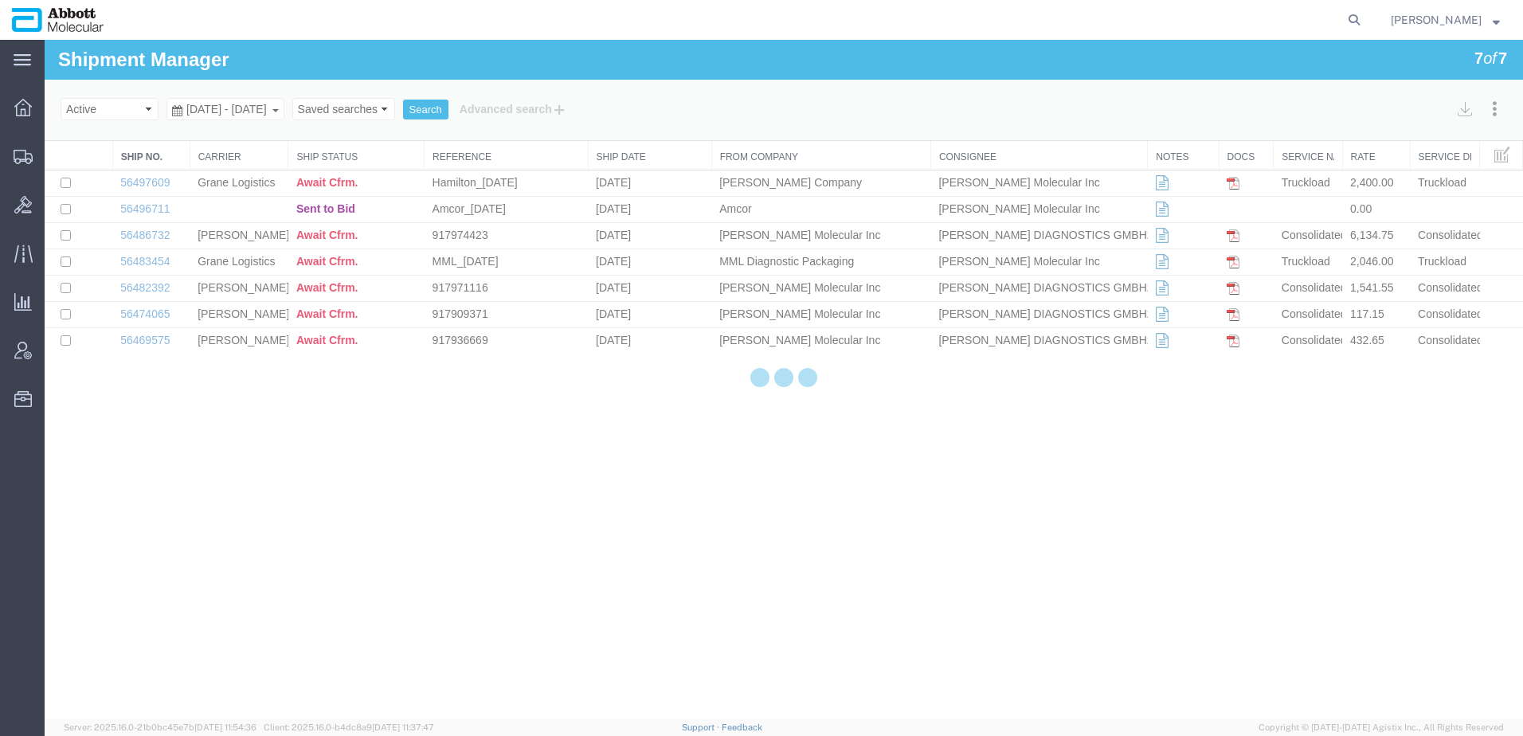
select select "48454"
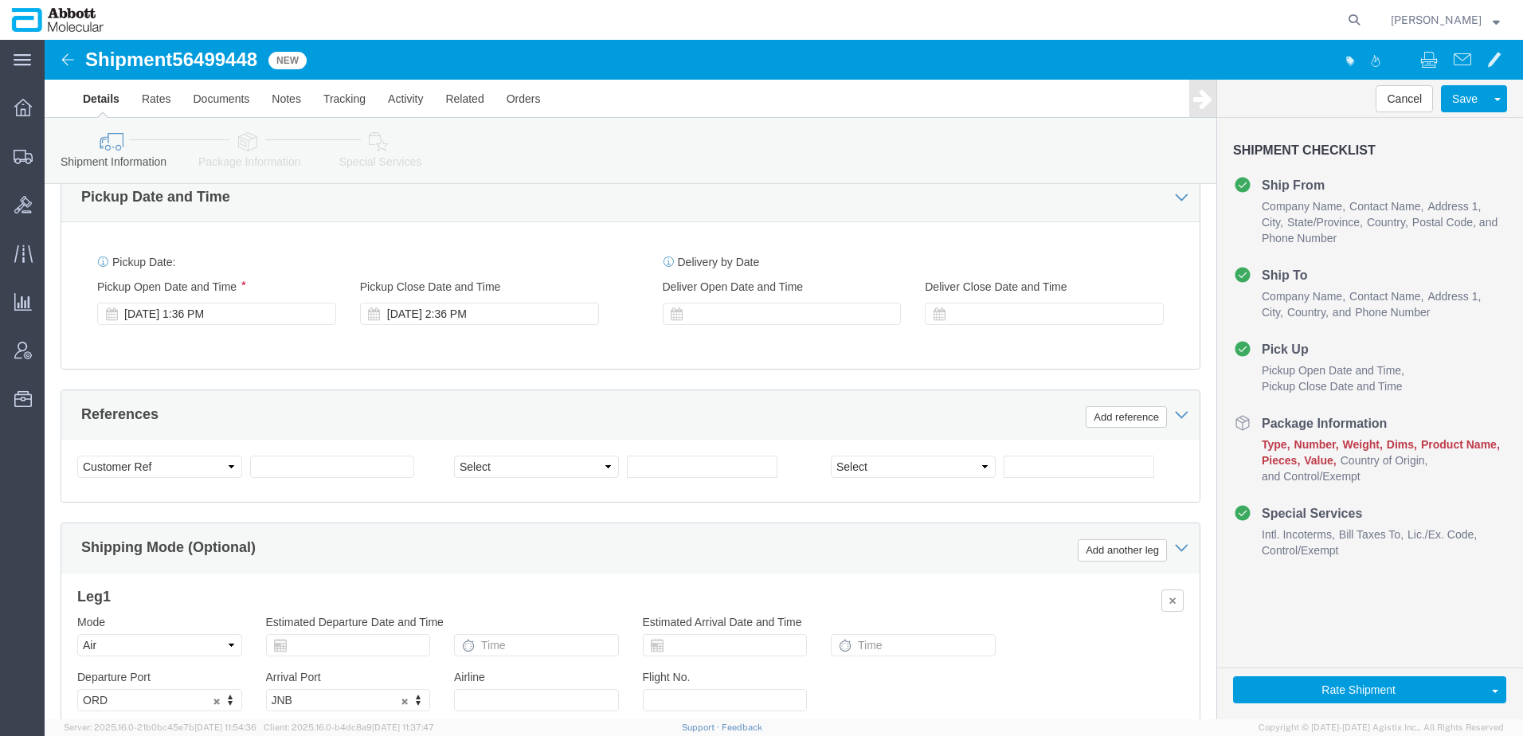
scroll to position [956, 0]
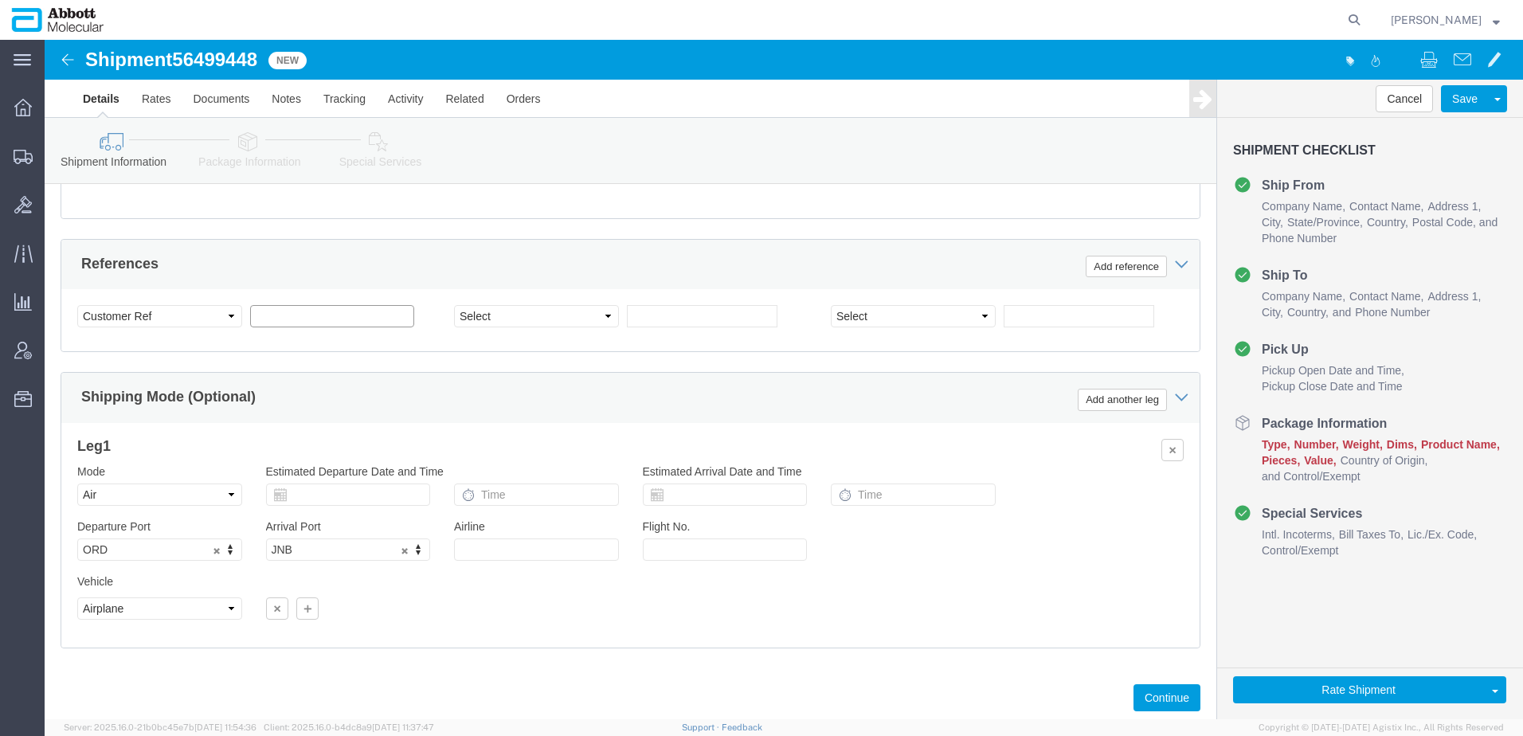
click input "text"
type input "TEST_EDI_[DATE]"
click button "Continue"
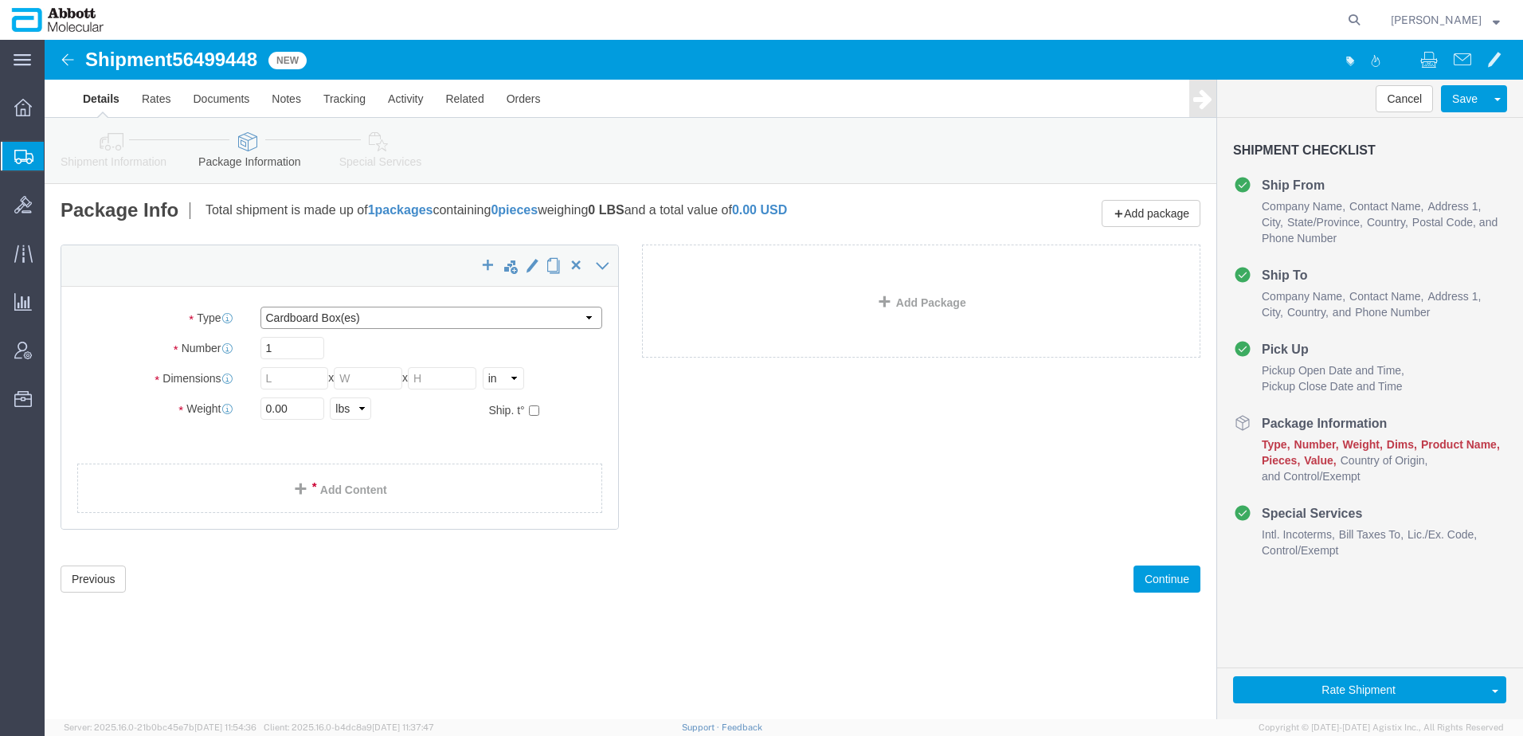
click select "Select Box (B) Box (C) Box (D) Cardboard Box(es) Crate (Instrument) Crate(s) En…"
select select "PSST"
click select "Select Box (B) Box (C) Box (D) Cardboard Box(es) Crate (Instrument) Crate(s) En…"
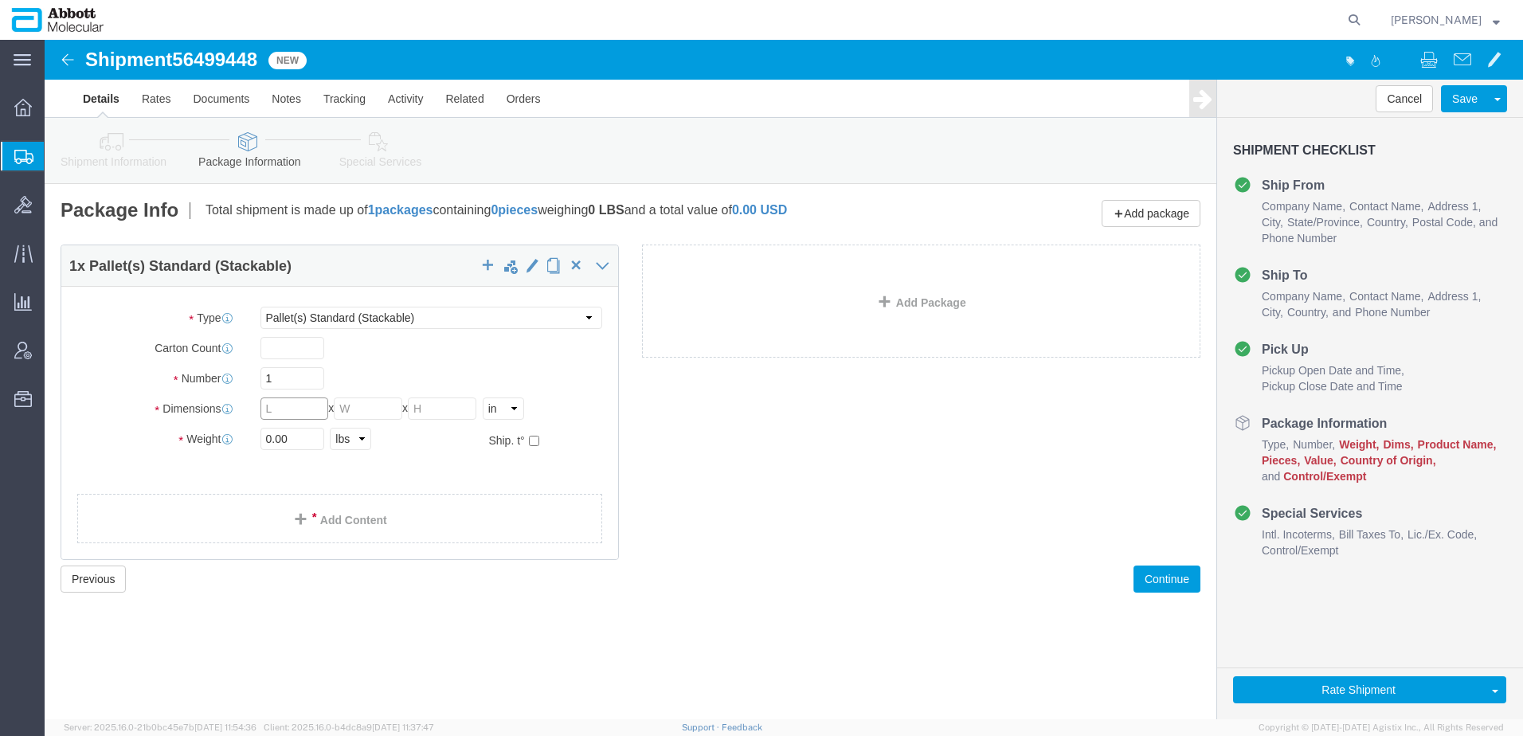
click input "text"
type input "48"
type input "40"
type input "42"
click select "Select kgs lbs"
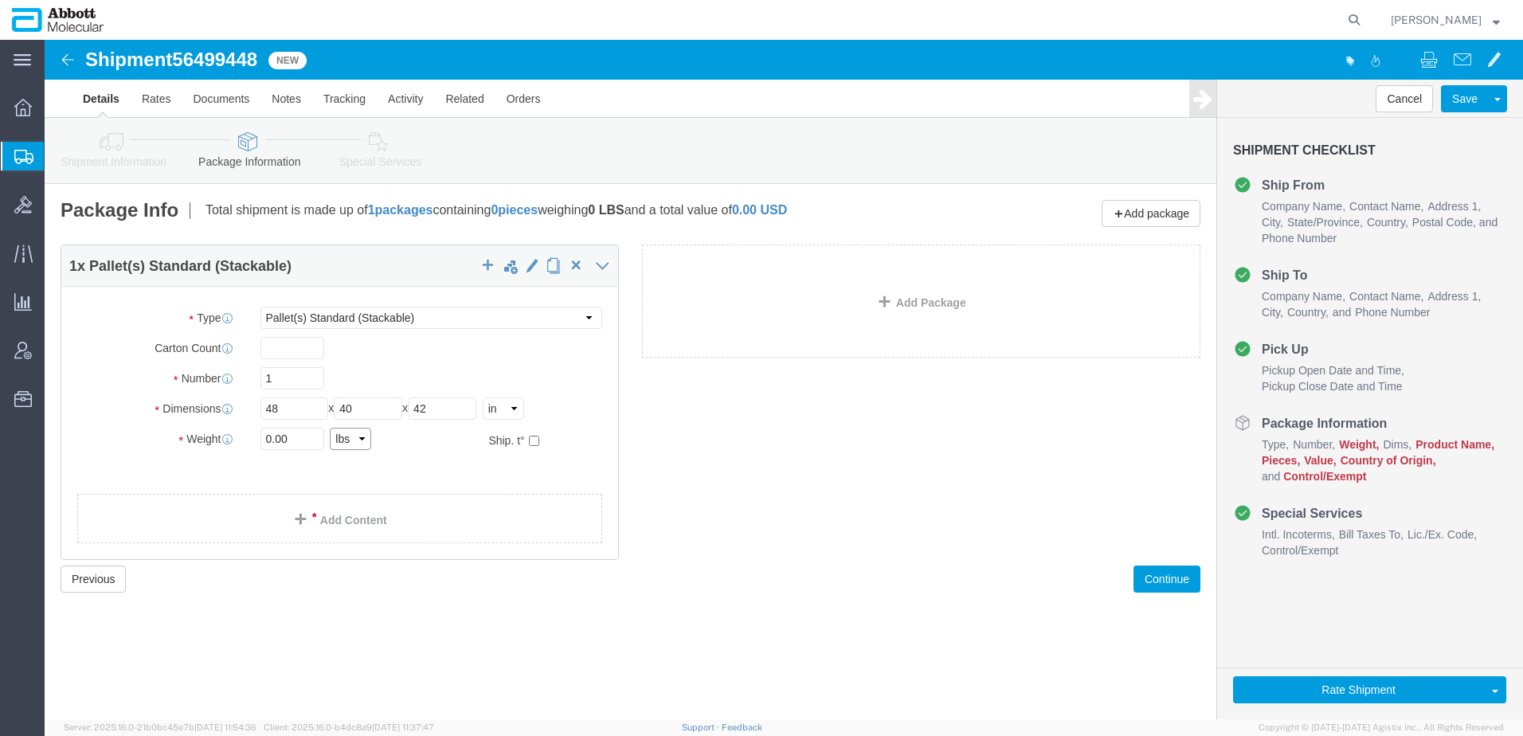
select select "KGS"
click select "Select kgs lbs"
click div "Weight 0.00 Select kgs lbs Ship. t°"
type input "200"
click label
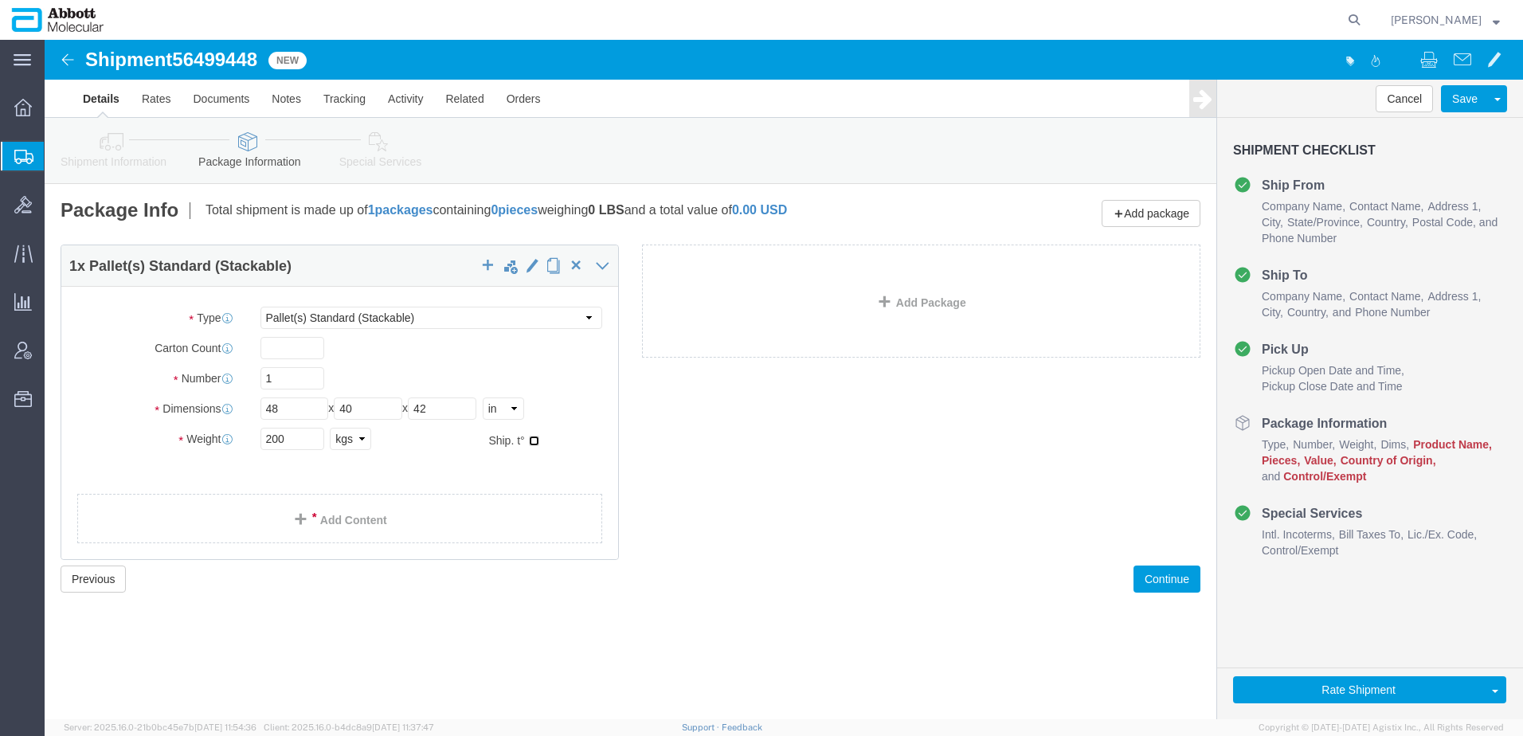
click input "checkbox"
checkbox input "true"
type input "AMBIENT"
click span
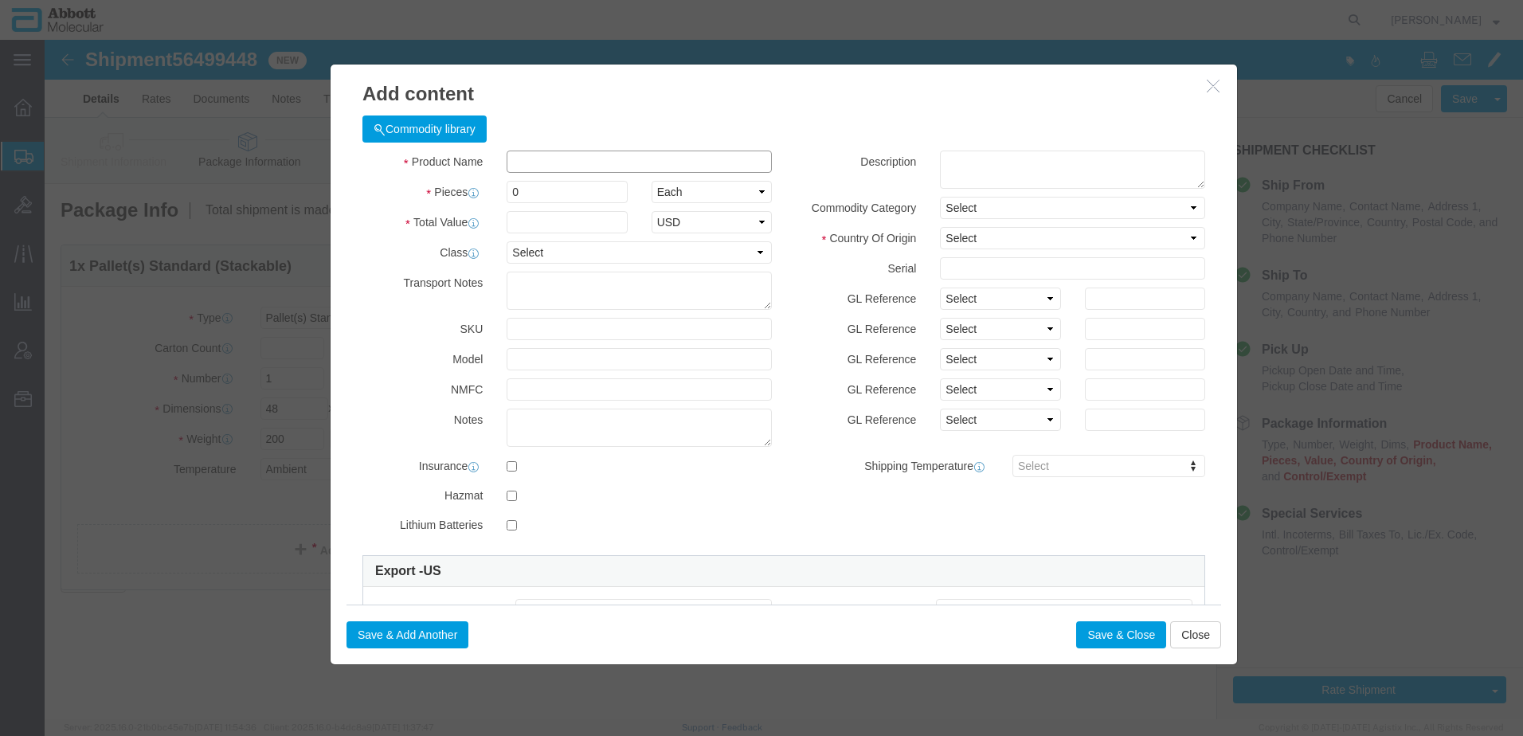
click input "text"
click input "09N21610"
type input "09N2610"
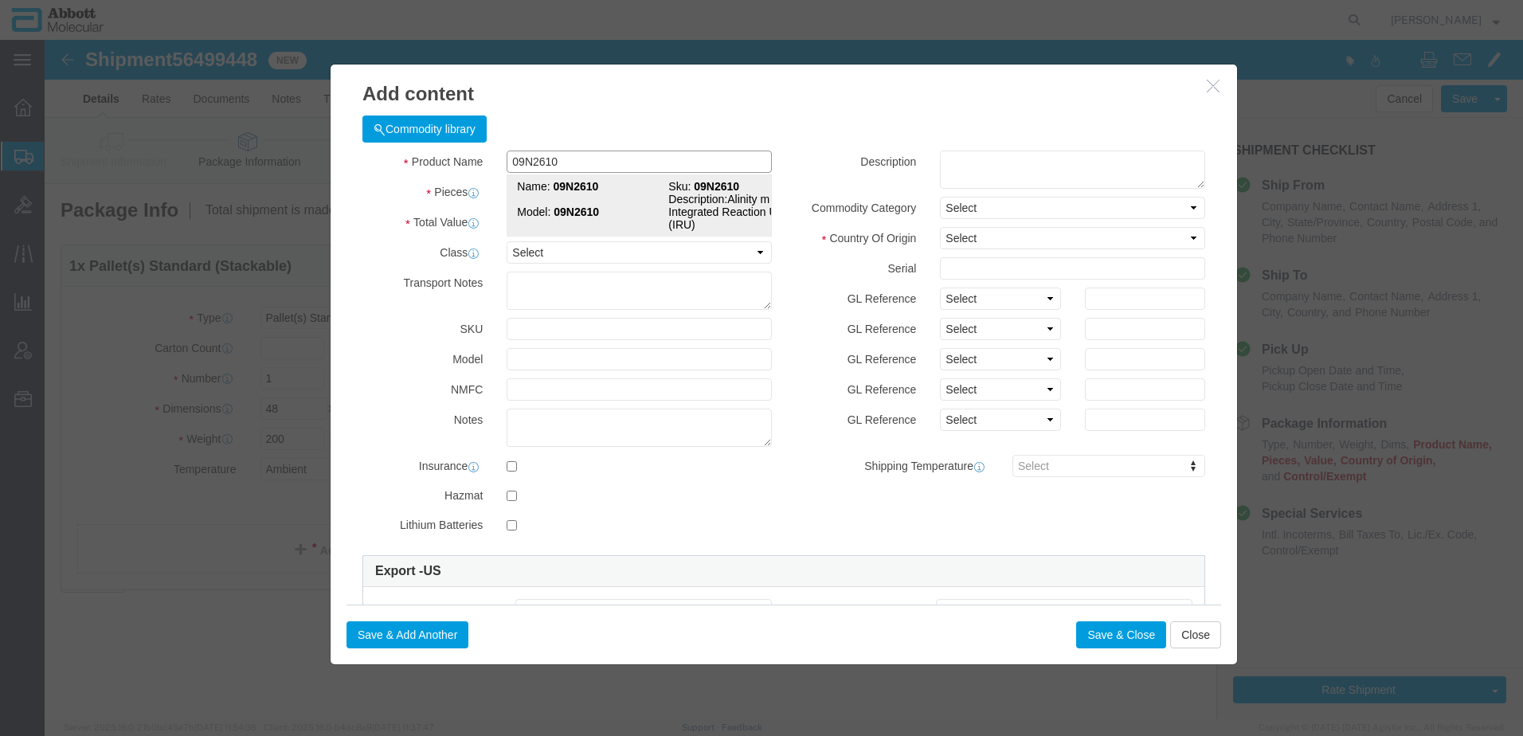
drag, startPoint x: 567, startPoint y: 151, endPoint x: 507, endPoint y: 178, distance: 65.6
click td "Name: 09N2610"
select select
checkbox input "false"
select select "US"
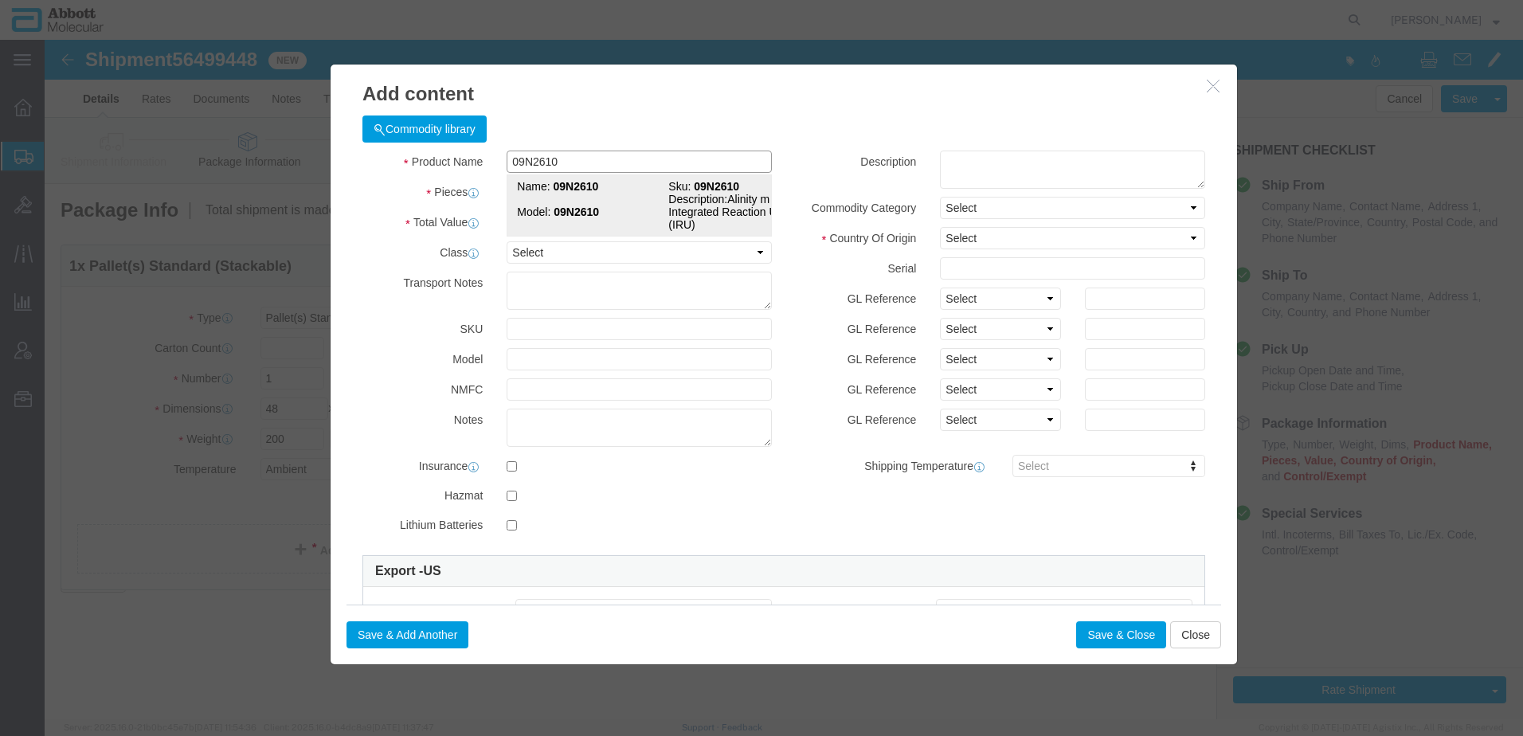
type input "AMBIENT"
type input "3926909985"
select select "BIS"
checkbox input "false"
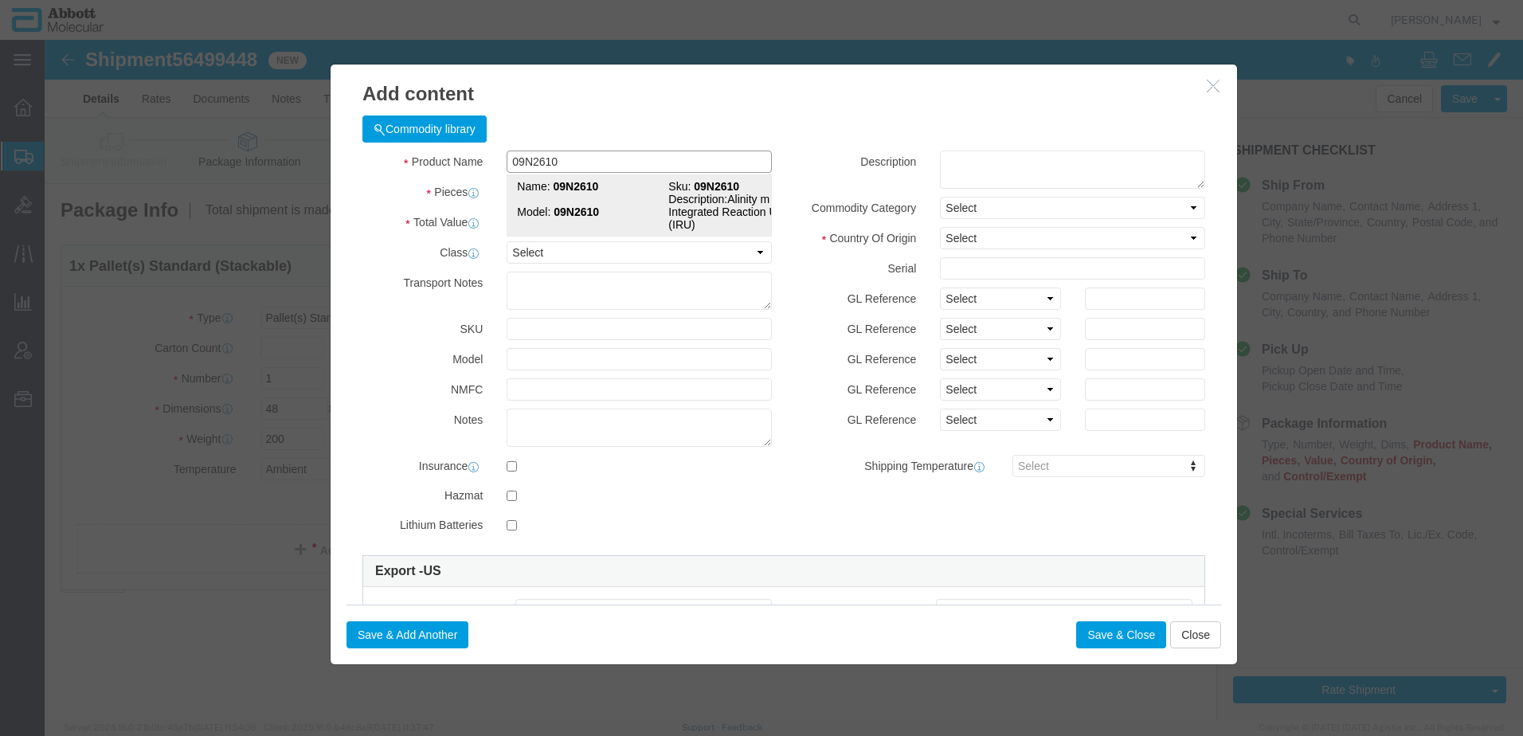
type input "09N2610"
type textarea "Alinity m Integrated Reaction Units (IRU)"
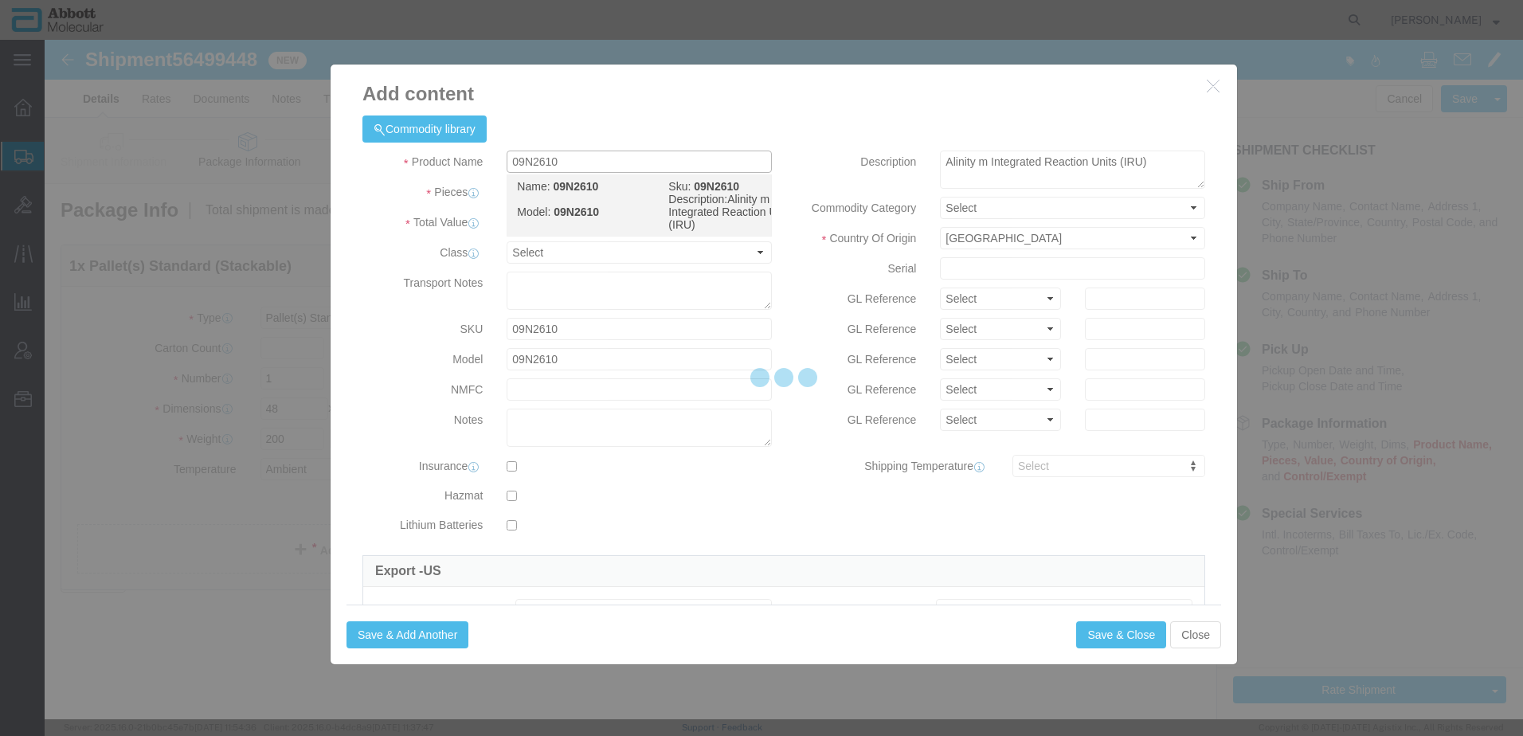
select select "NLR"
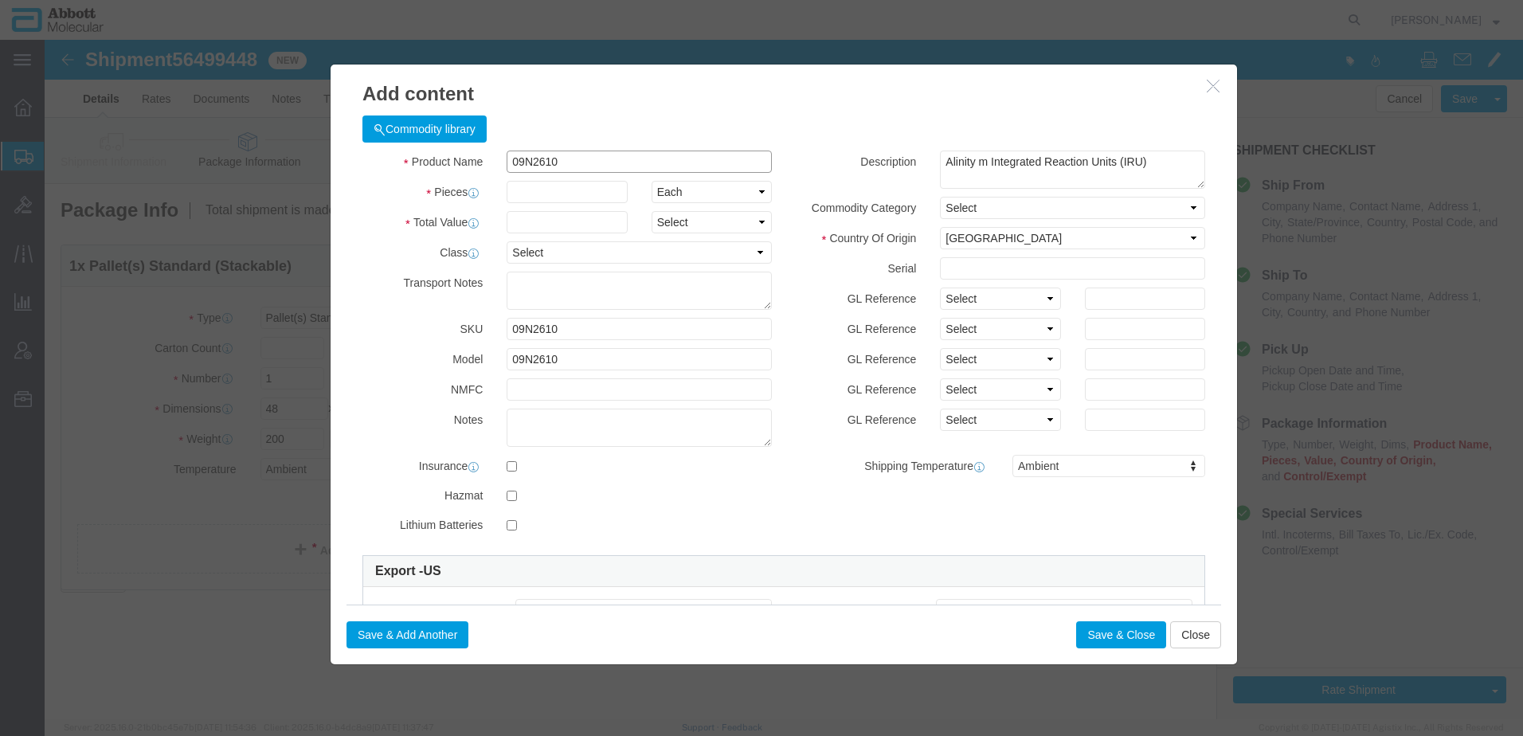
type input "09N2610"
click div "Product Name 09N2610 09N2610 Pieces Select Bag Barrels 100Board Feet Bottle Box…"
click input "text"
type input "100"
type input "1.00"
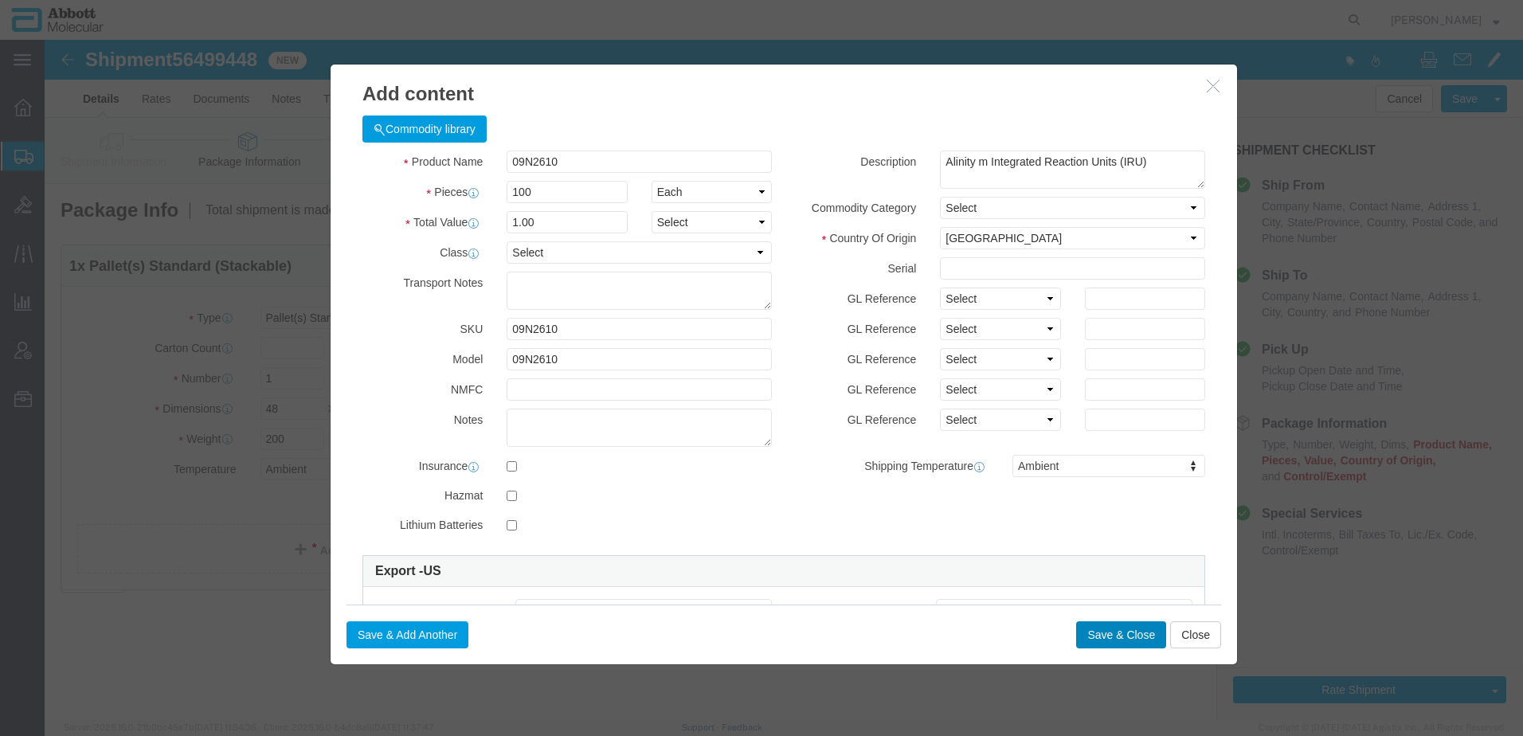
click button "Save & Close"
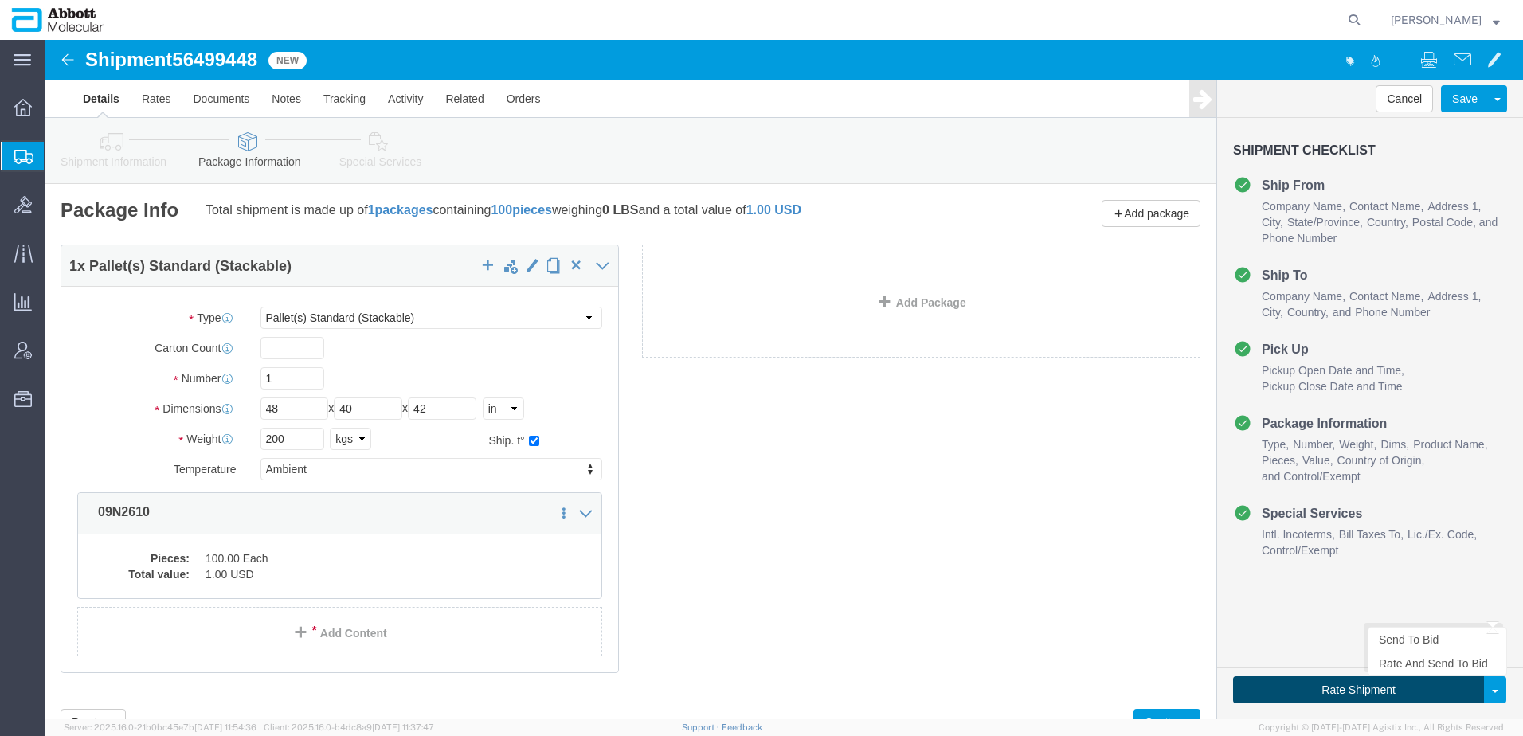
click button "Rate Shipment"
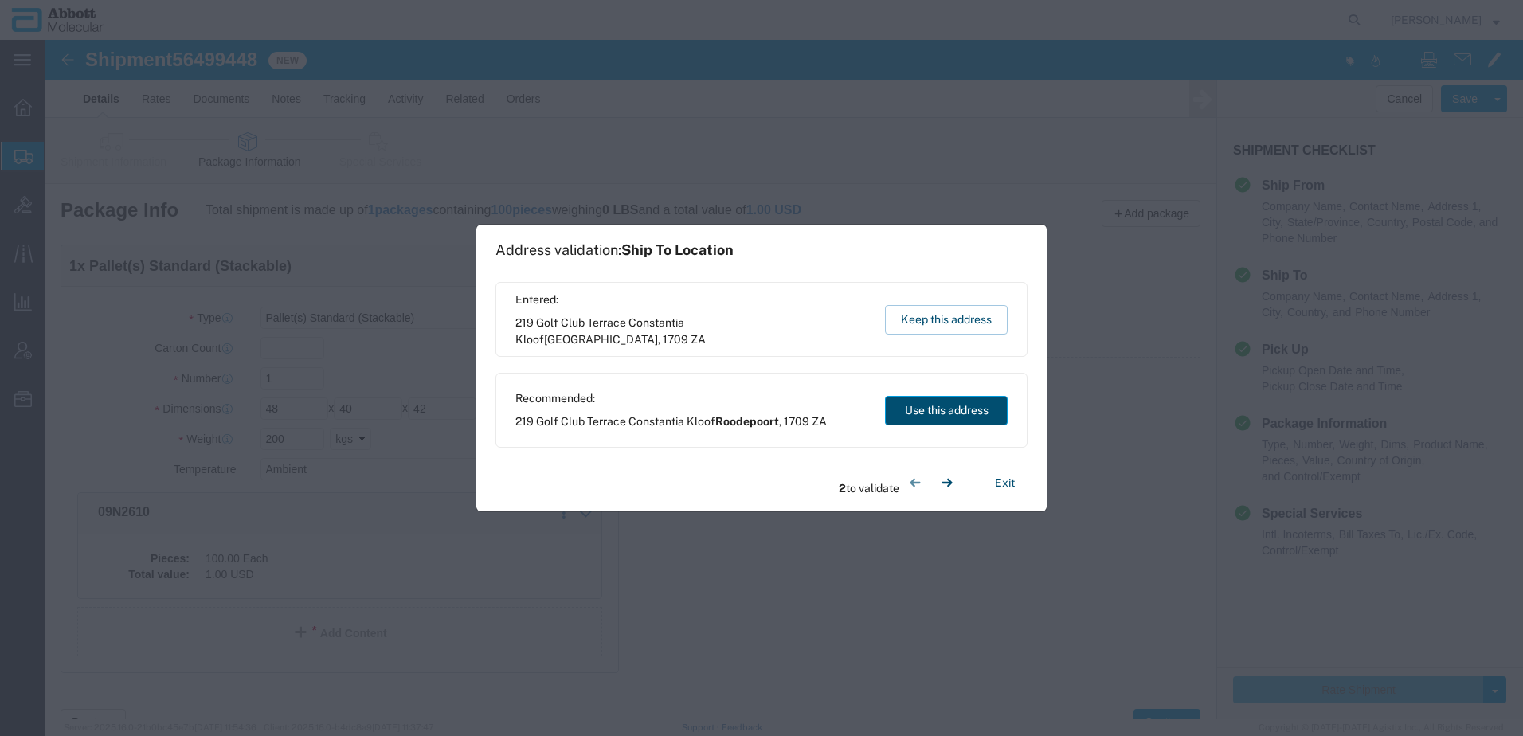
click at [944, 416] on button "Use this address" at bounding box center [946, 410] width 123 height 29
click at [930, 405] on button "Use this address" at bounding box center [946, 410] width 123 height 29
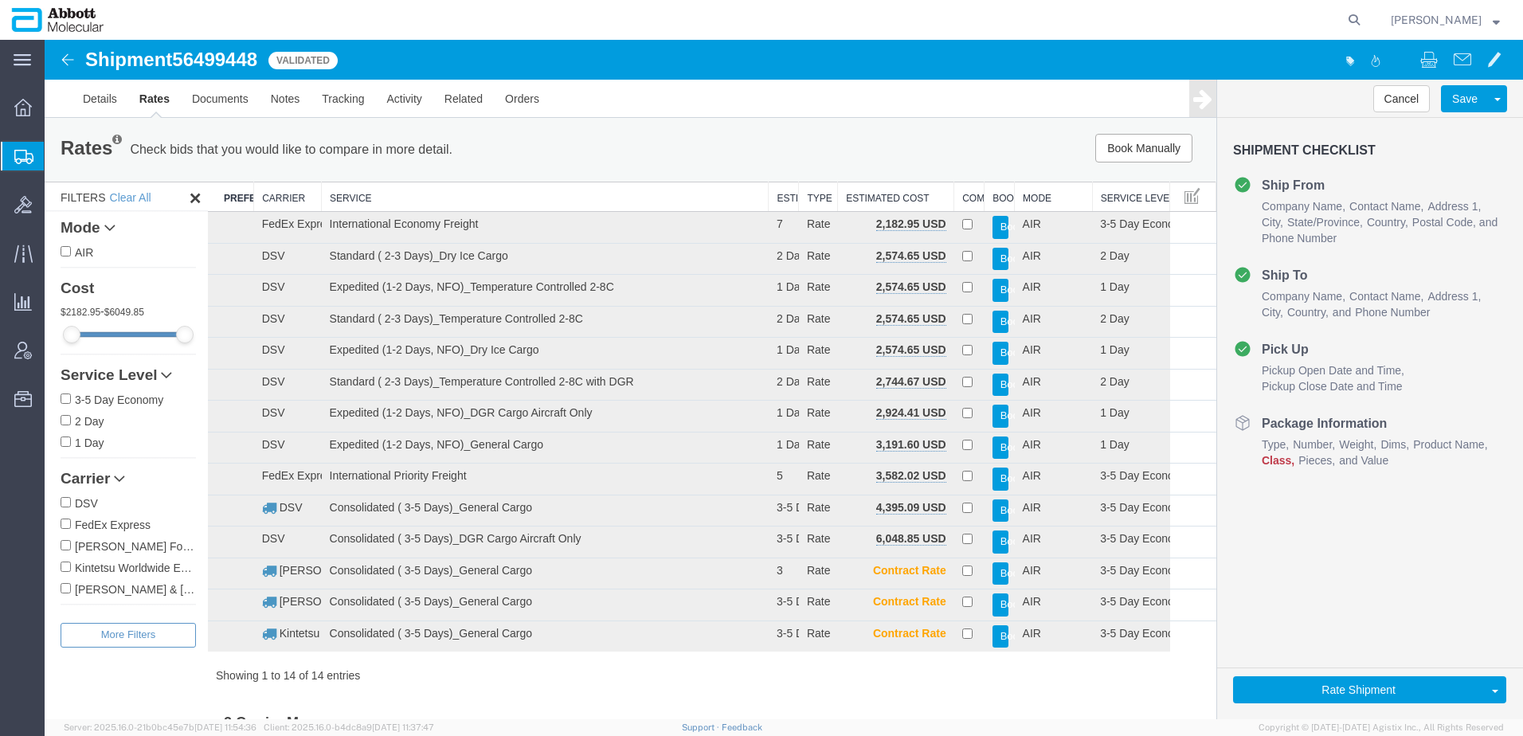
click at [87, 505] on label "DSV" at bounding box center [128, 503] width 135 height 18
click at [71, 505] on input "DSV" at bounding box center [66, 502] width 10 height 10
checkbox input "true"
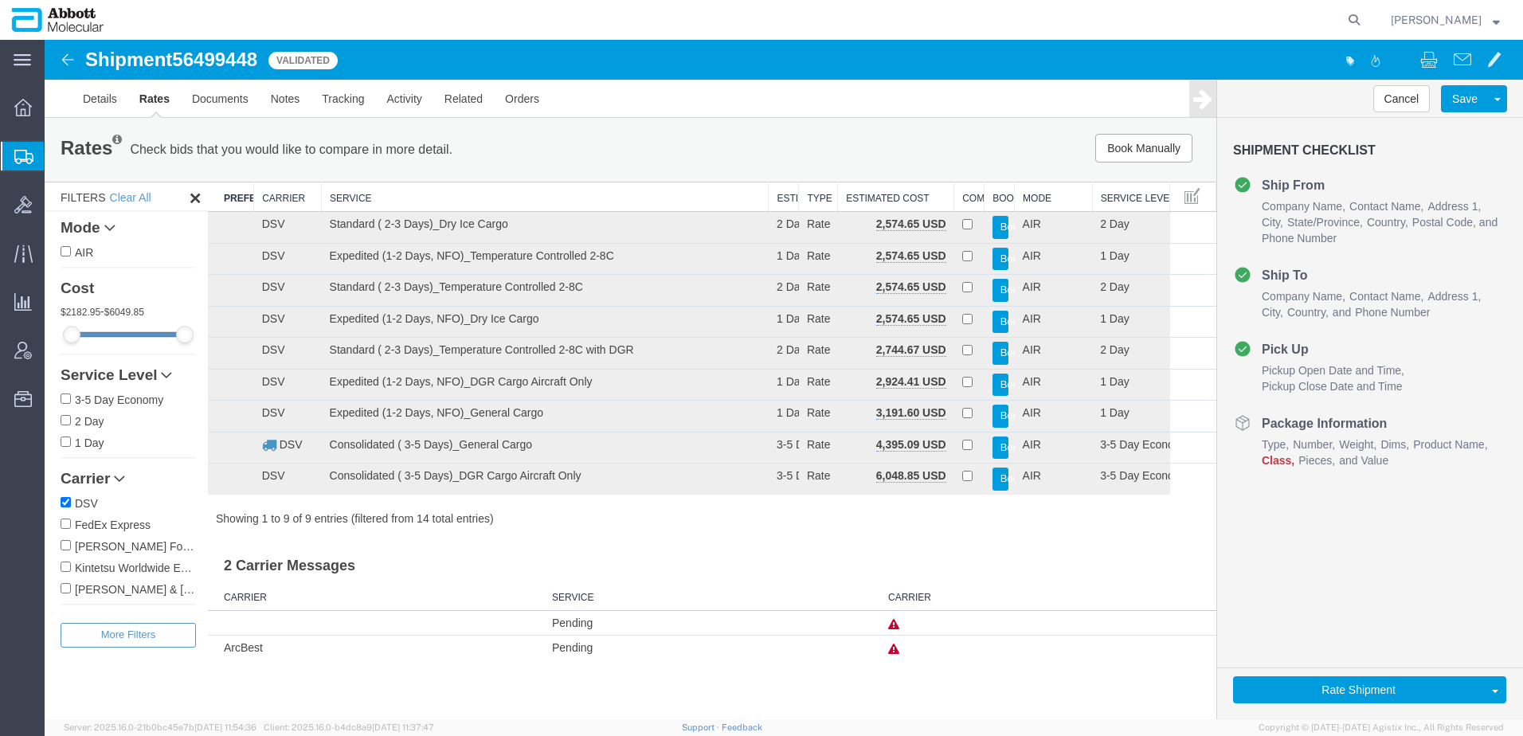
click at [490, 198] on th "Service" at bounding box center [545, 196] width 447 height 29
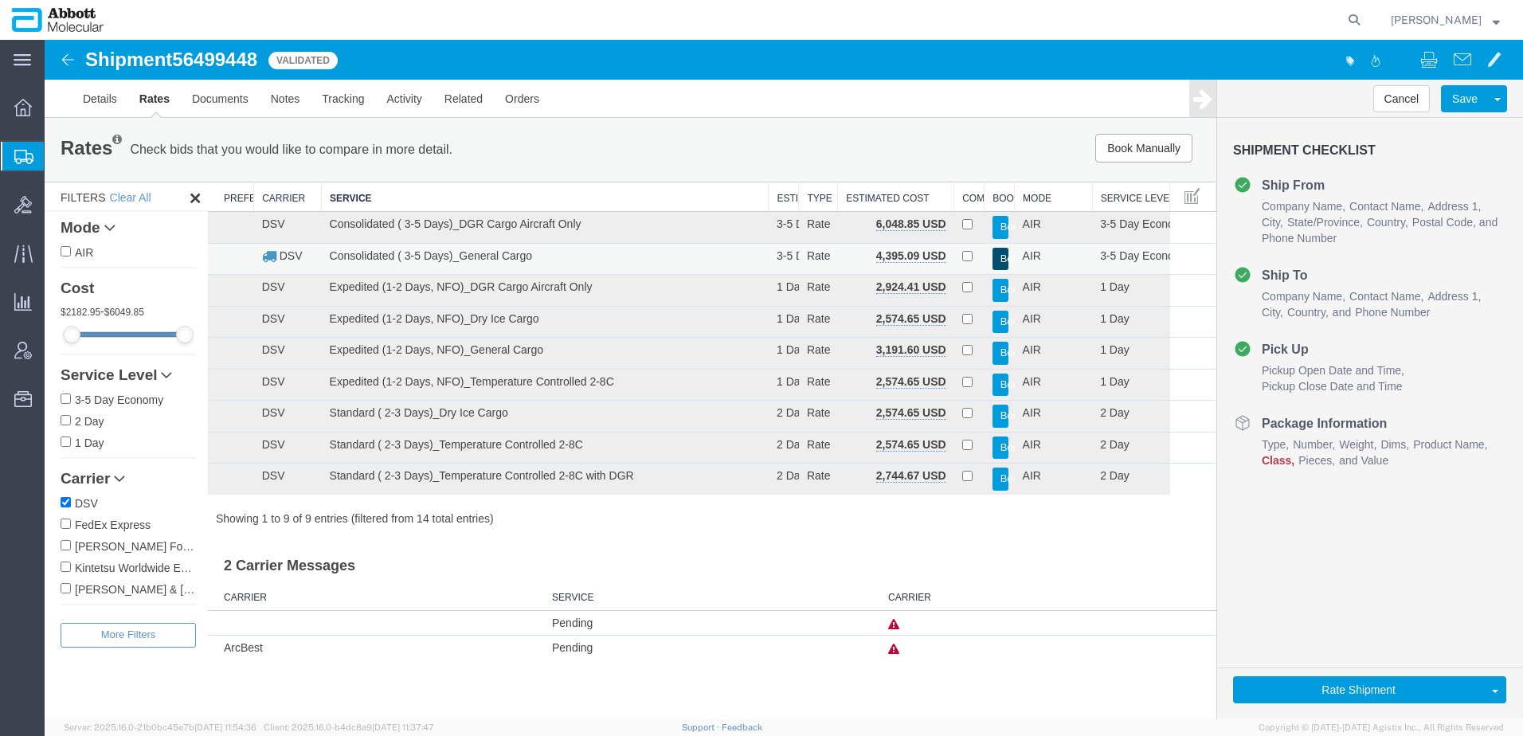
click at [1000, 260] on button "Book" at bounding box center [1000, 259] width 16 height 23
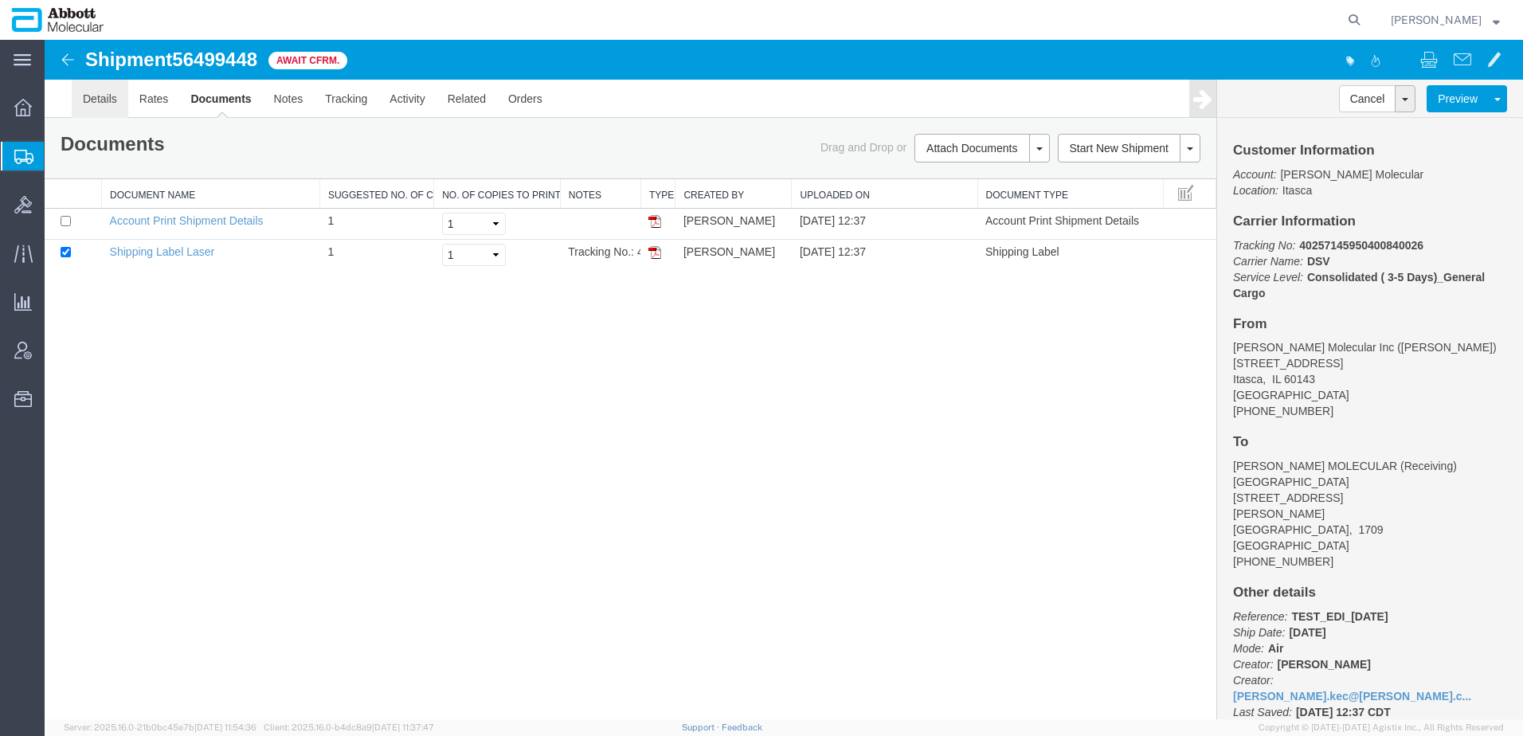
click at [105, 100] on link "Details" at bounding box center [100, 99] width 57 height 38
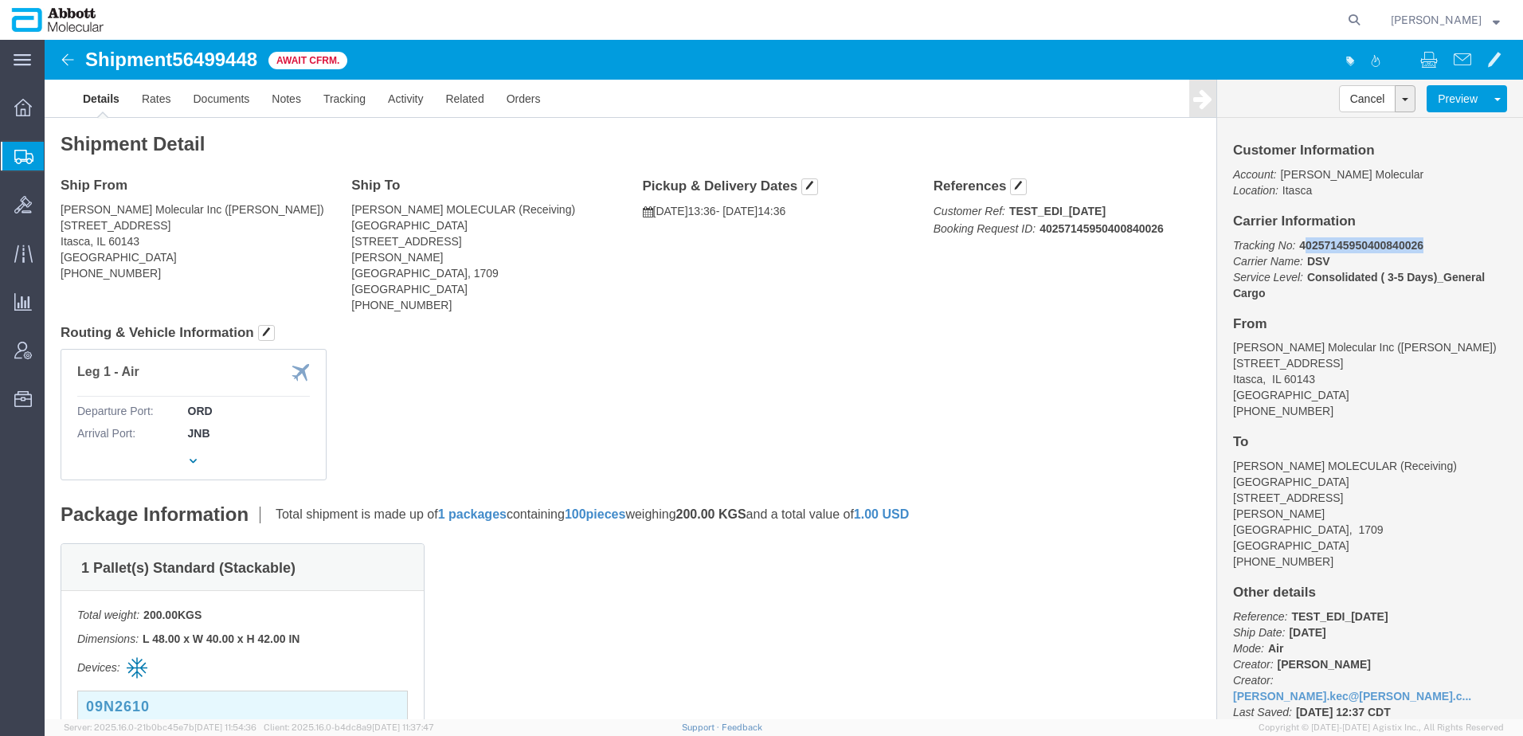
drag, startPoint x: 1251, startPoint y: 206, endPoint x: 1379, endPoint y: 193, distance: 128.9
click div "Customer Information Account: [PERSON_NAME] Molecular Location: Itasca Carrier …"
drag, startPoint x: 1379, startPoint y: 193, endPoint x: 1287, endPoint y: 213, distance: 93.7
click p "Tracking No: 40257145950400840026 Carrier Name: DSV DSV Service Level: Consolid…"
drag, startPoint x: 1383, startPoint y: 206, endPoint x: 1245, endPoint y: 209, distance: 137.8
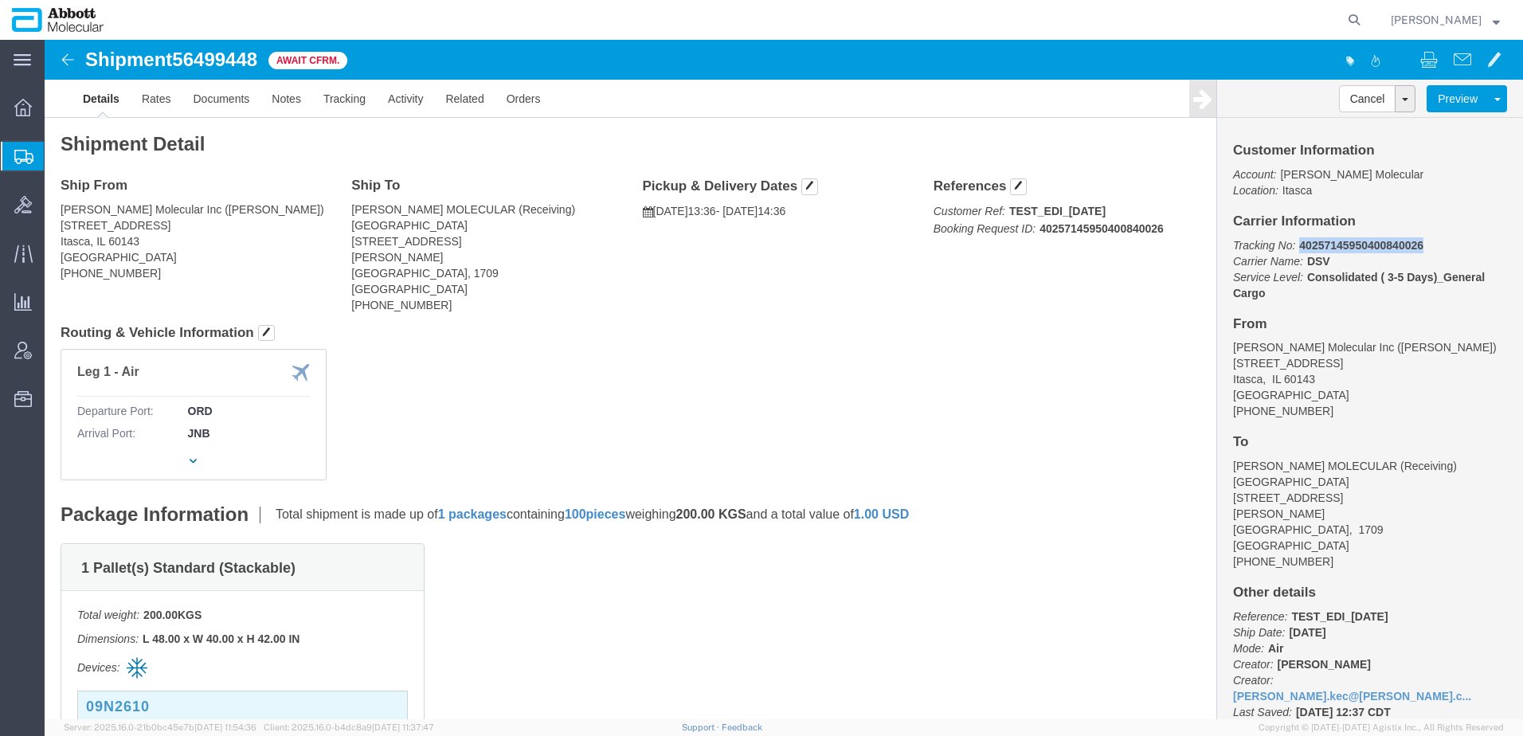
click p "Tracking No: 40257145950400840026 Carrier Name: DSV DSV Service Level: Consolid…"
click b "40257145950400840026"
drag, startPoint x: 1389, startPoint y: 204, endPoint x: 1237, endPoint y: 207, distance: 152.2
click p "Tracking No: 40257145950400840026 Carrier Name: DSV DSV Service Level: Consolid…"
drag, startPoint x: 1236, startPoint y: 207, endPoint x: 1209, endPoint y: 209, distance: 27.2
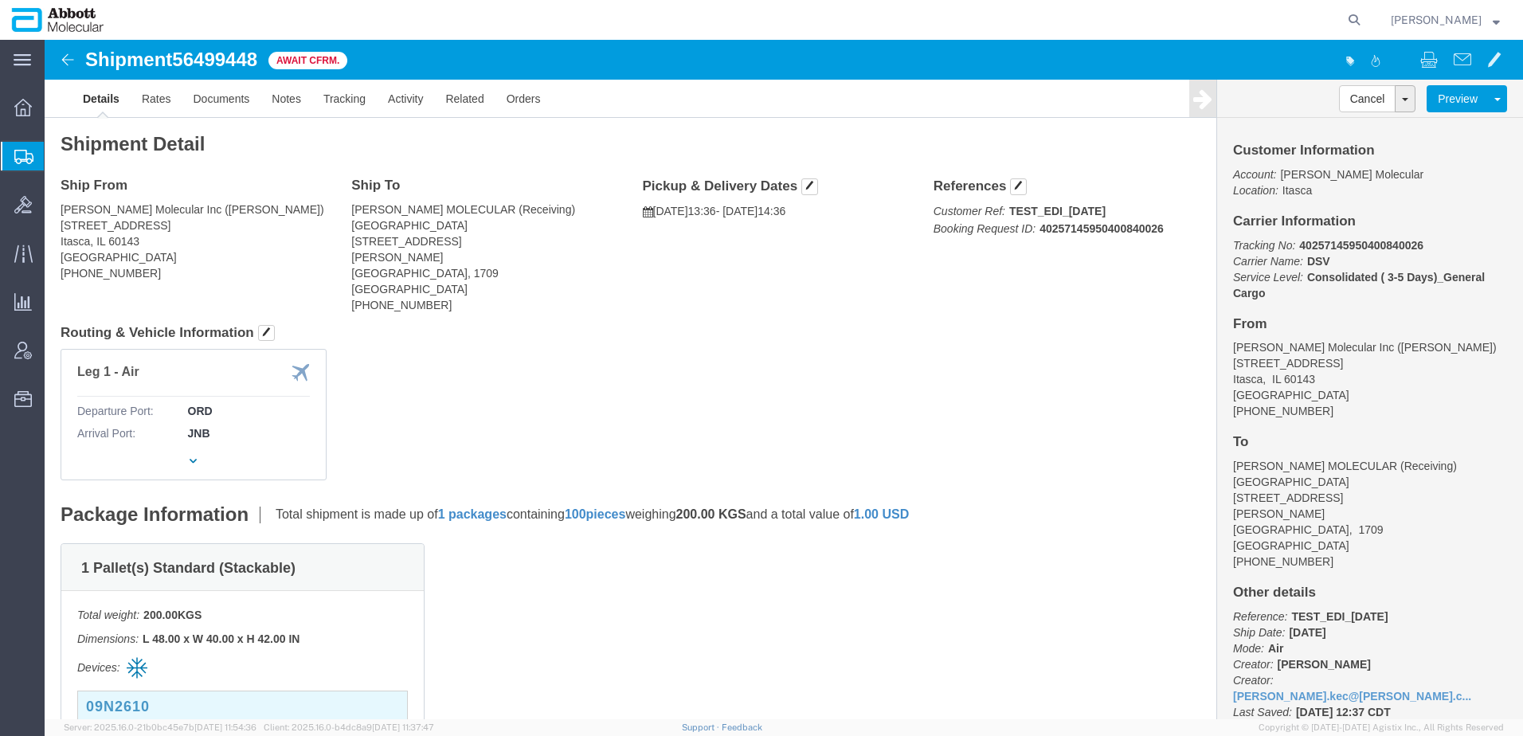
click icon "Tracking No:"
click p "Tracking No: 40257145950400840026 Carrier Name: DSV DSV Service Level: Consolid…"
drag, startPoint x: 1391, startPoint y: 201, endPoint x: 1243, endPoint y: 203, distance: 148.2
click p "Tracking No: 40257145950400840026 Carrier Name: DSV DSV Service Level: Consolid…"
click b "DSV"
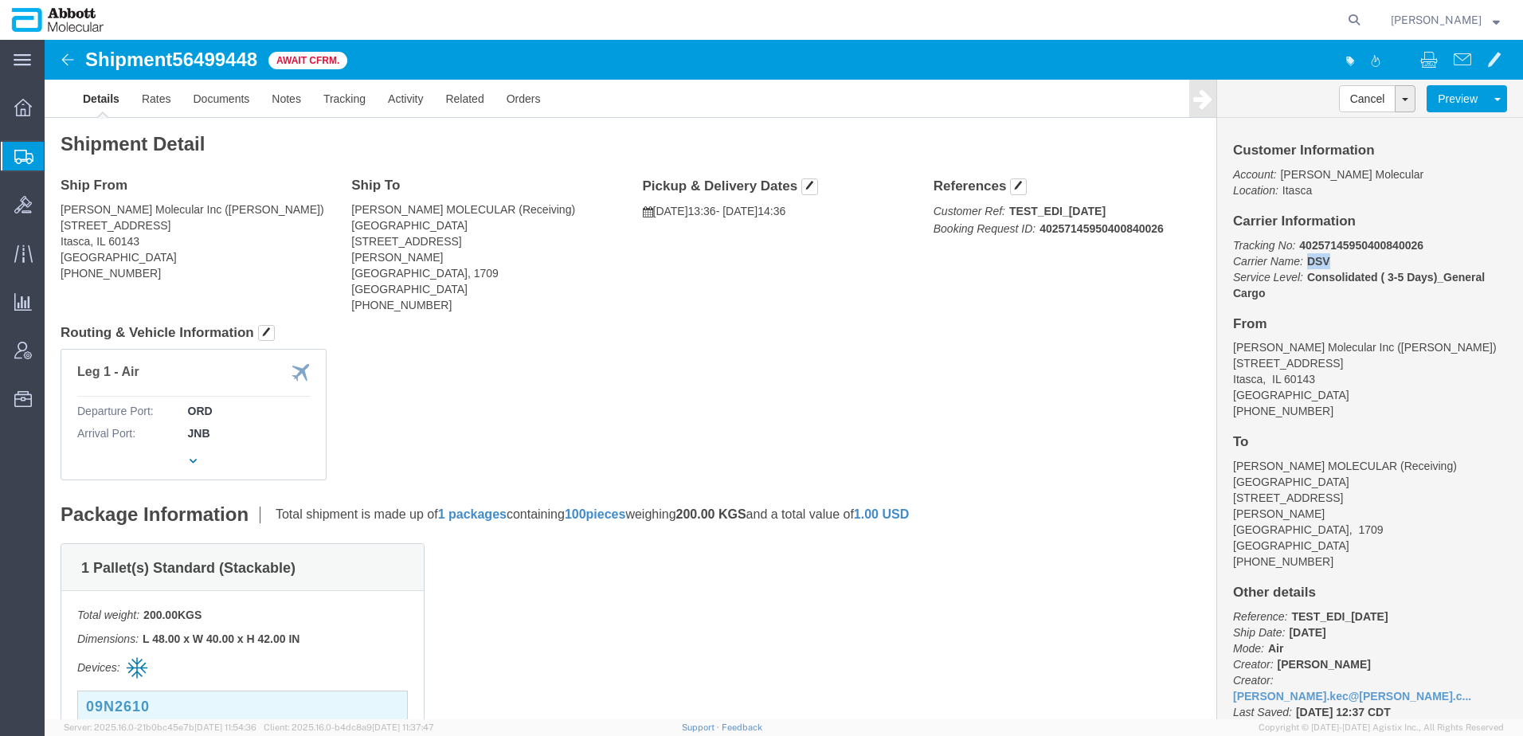
click b "DSV"
drag, startPoint x: 1293, startPoint y: 224, endPoint x: 1254, endPoint y: 221, distance: 39.1
click p "Tracking No: 40257145950400840026 Carrier Name: DSV DSV Service Level: Consolid…"
drag, startPoint x: 1254, startPoint y: 220, endPoint x: 1348, endPoint y: 226, distance: 95.0
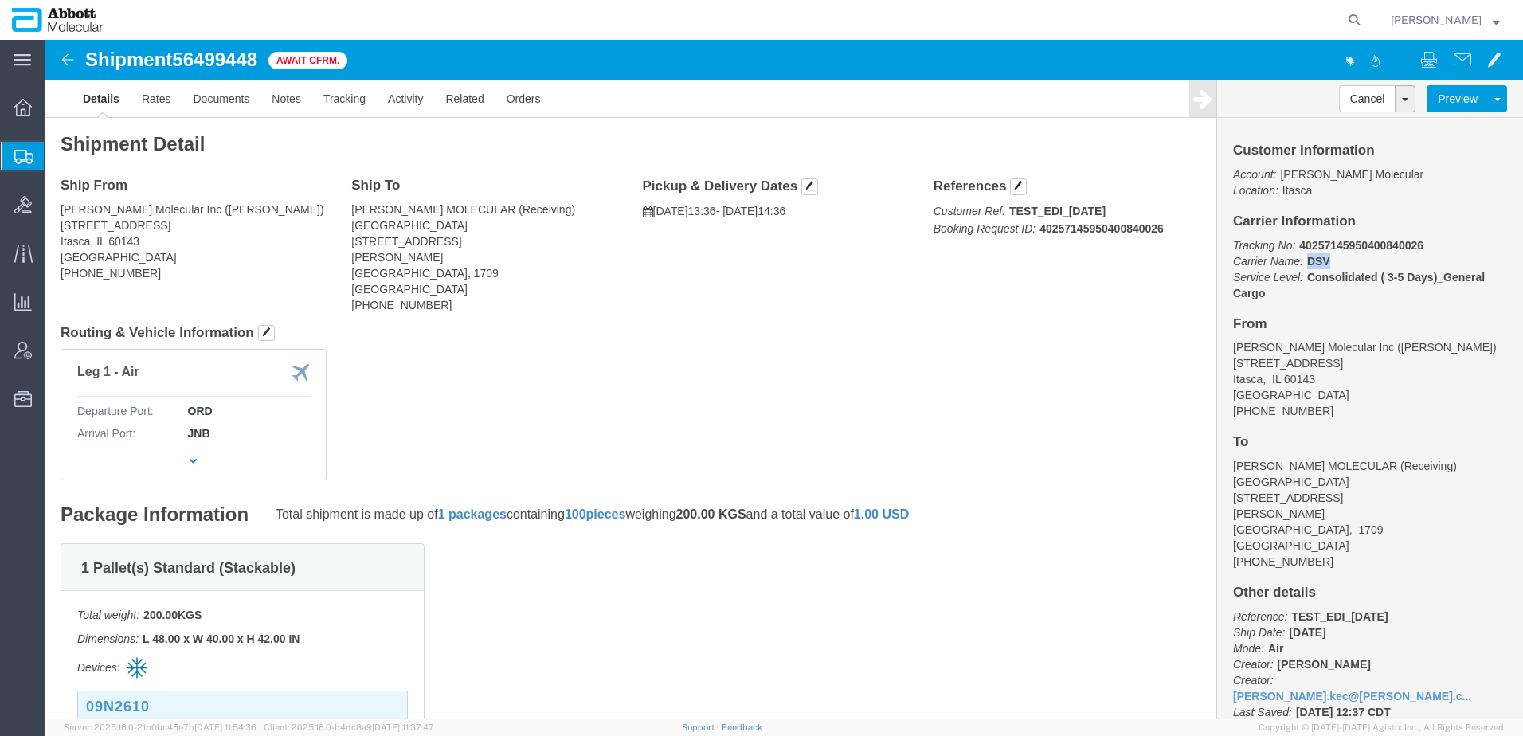
click p "Tracking No: 40257145950400840026 Carrier Name: DSV DSV Service Level: Consolid…"
drag, startPoint x: 1385, startPoint y: 206, endPoint x: 1245, endPoint y: 209, distance: 140.2
click p "Tracking No: 40257145950400840026 Carrier Name: DSV DSV Service Level: Consolid…"
drag, startPoint x: 1305, startPoint y: 222, endPoint x: 1176, endPoint y: 212, distance: 129.4
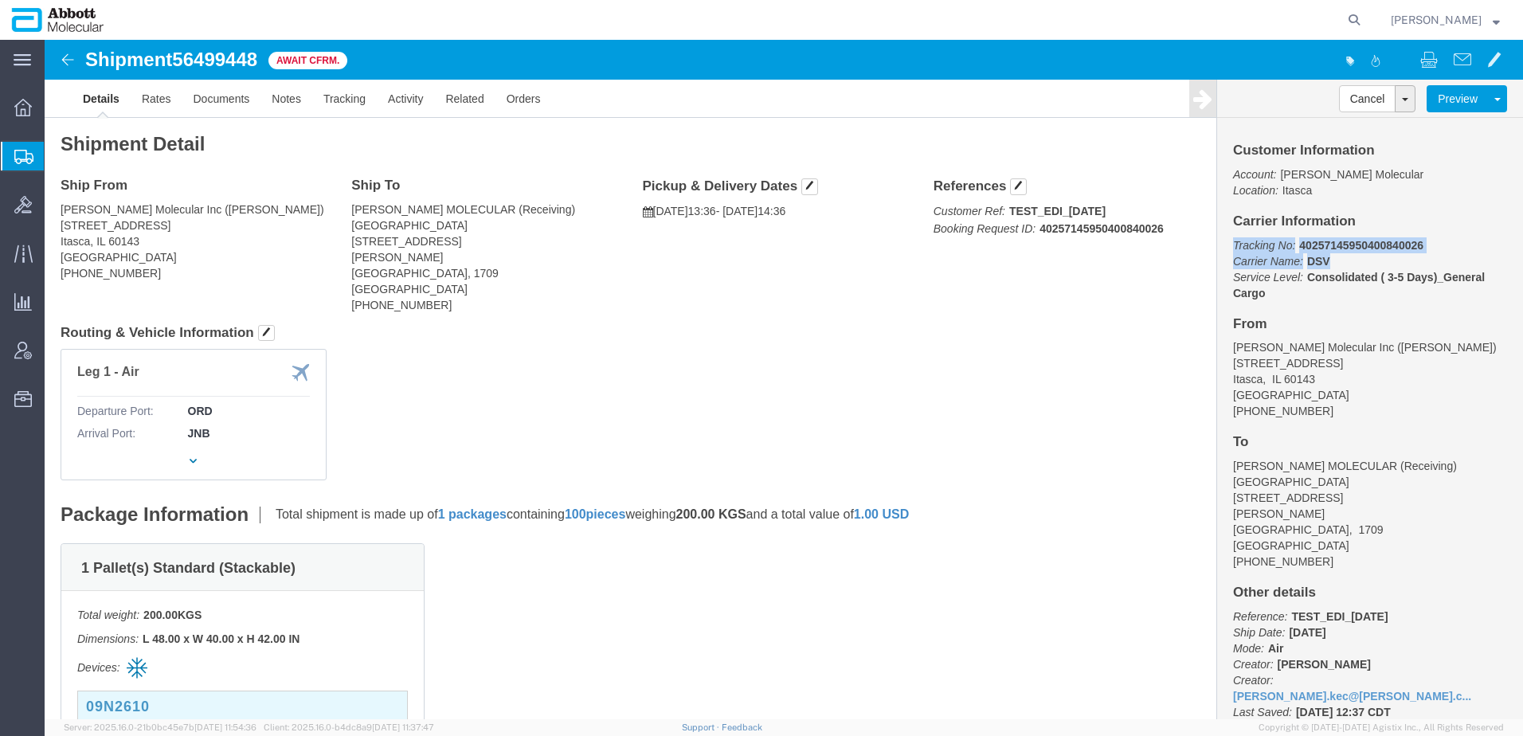
click div "Customer Information Account: [PERSON_NAME] Molecular Location: Itasca Carrier …"
drag, startPoint x: 1176, startPoint y: 212, endPoint x: 1282, endPoint y: 216, distance: 105.2
click p "Tracking No: 40257145950400840026 Carrier Name: DSV DSV Service Level: Consolid…"
click b "DSV"
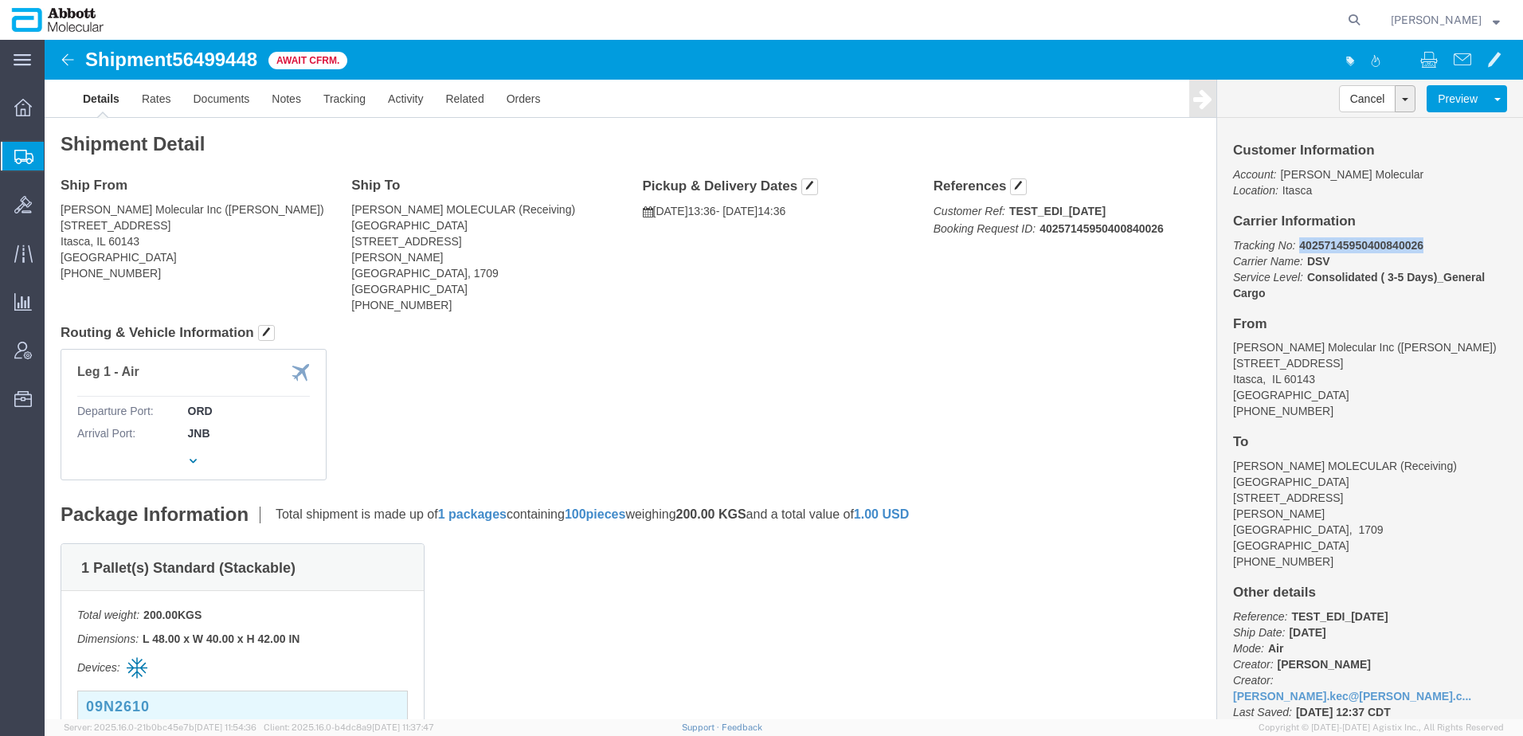
drag, startPoint x: 1391, startPoint y: 208, endPoint x: 1247, endPoint y: 207, distance: 144.2
click p "Tracking No: 40257145950400840026 Carrier Name: DSV DSV Service Level: Consolid…"
click button "Cancel"
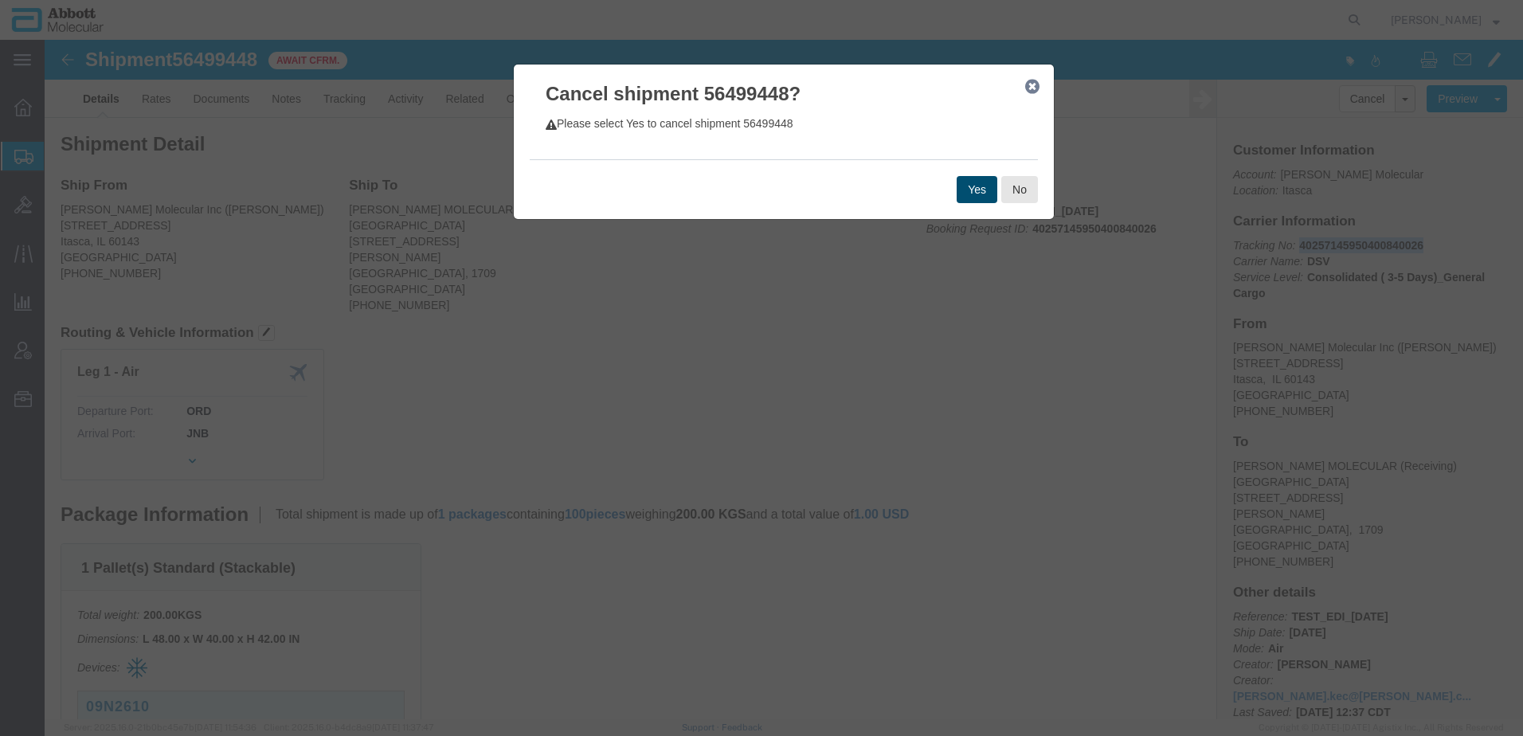
click button "Yes"
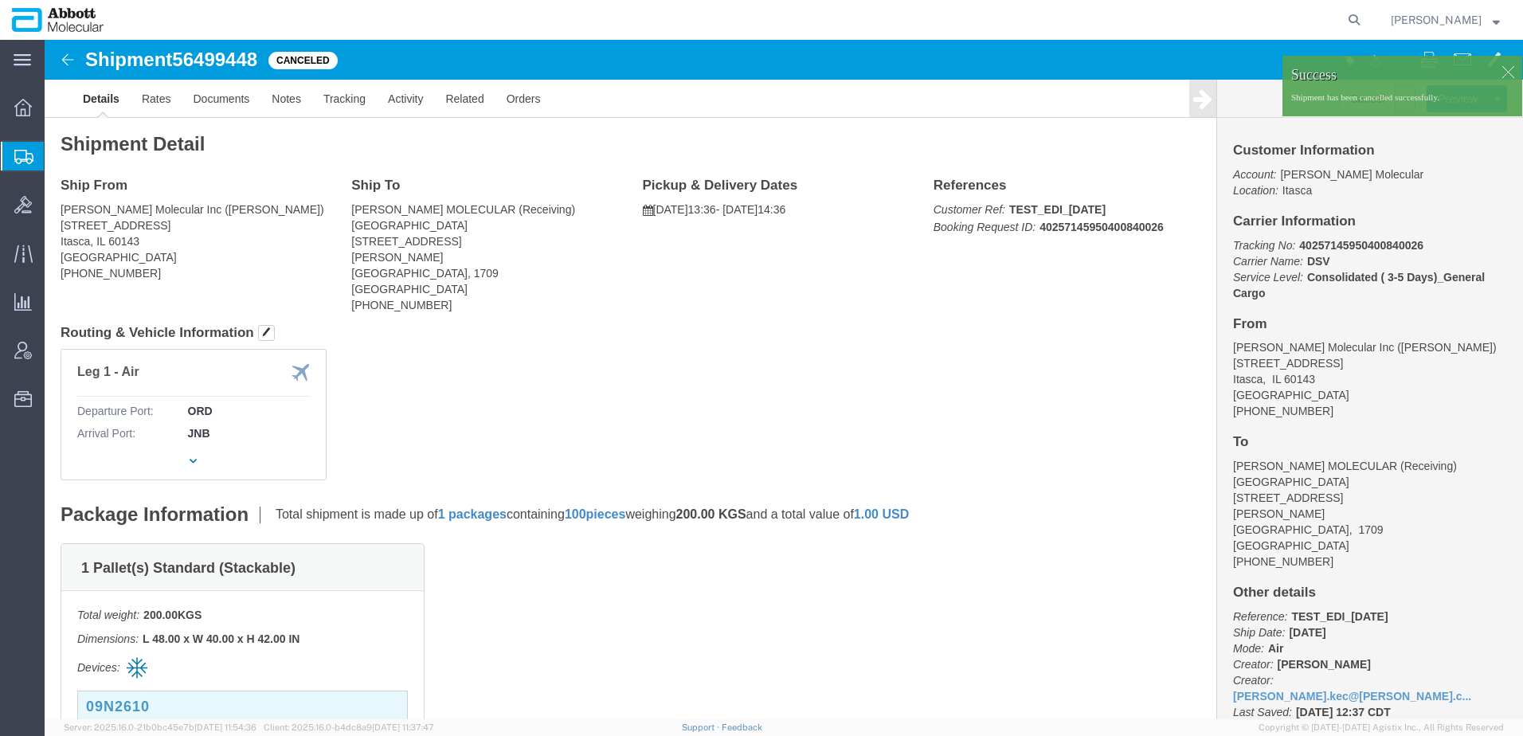
click div "Ship From [PERSON_NAME] Molecular Inc ([PERSON_NAME]) [STREET_ADDRESS] [PHONE_N…"
click div
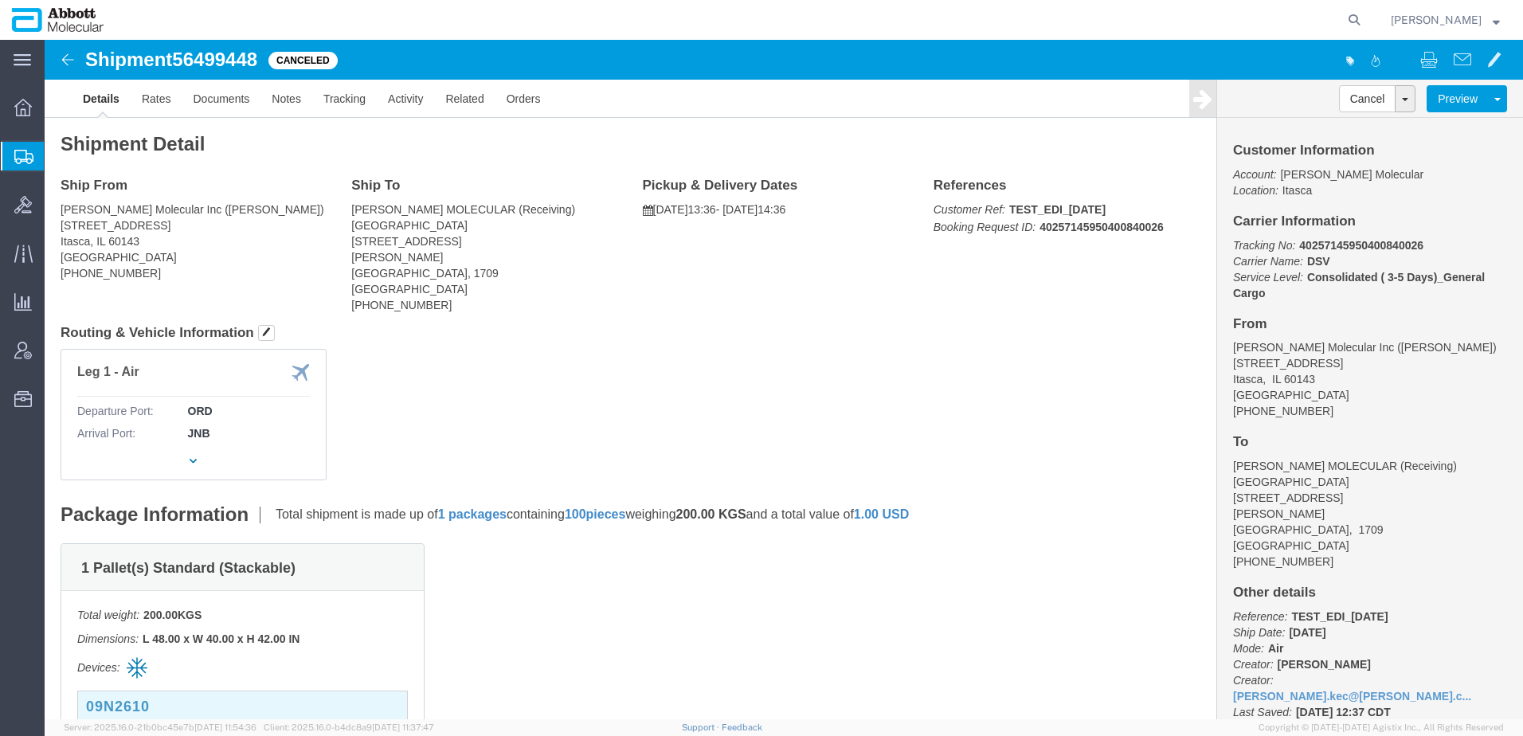
click div "Leg 1 - Air Departure Port: ORD Arrival Port: JNB Vehicle 1: Airplane"
